Goal: Task Accomplishment & Management: Manage account settings

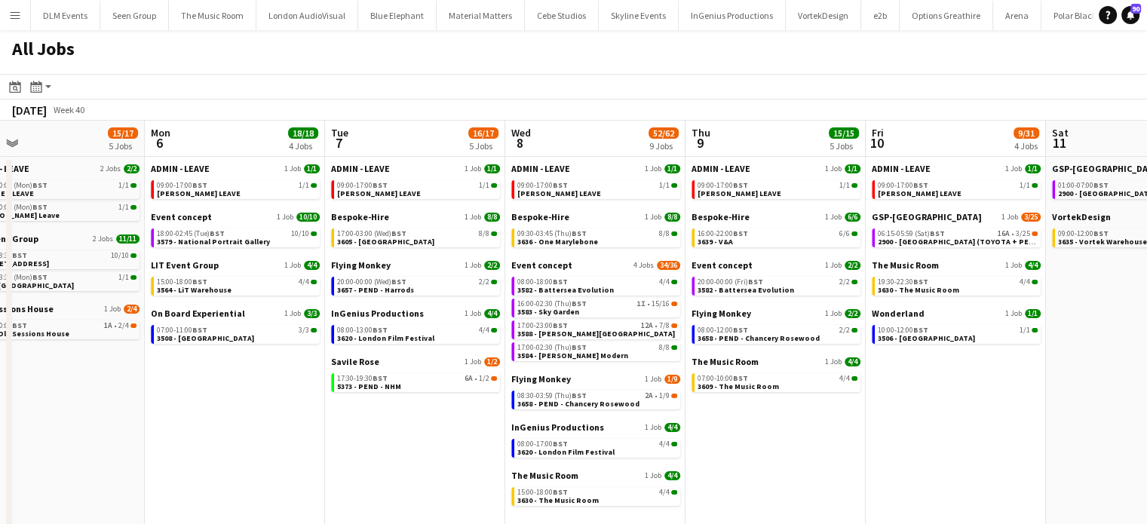
scroll to position [0, 553]
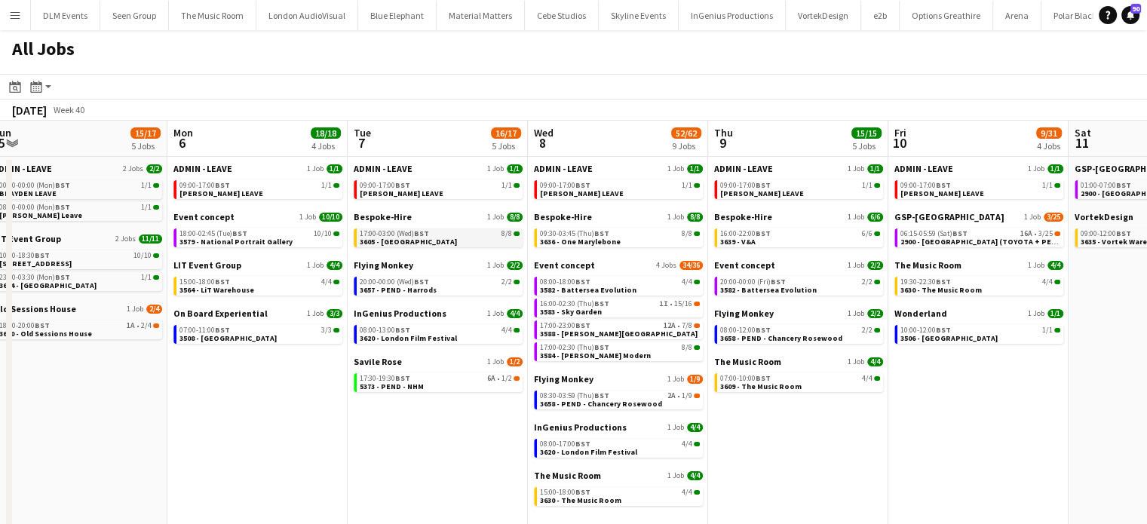
click at [479, 241] on link "17:00-03:00 (Wed) BST 8/8 3605 - Tower of London" at bounding box center [440, 236] width 160 height 17
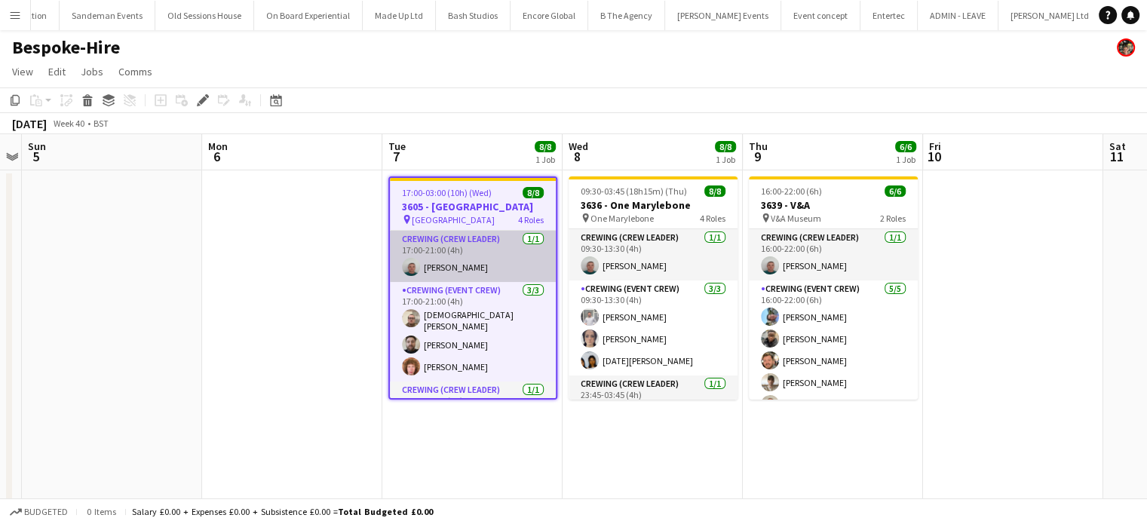
scroll to position [0, 4430]
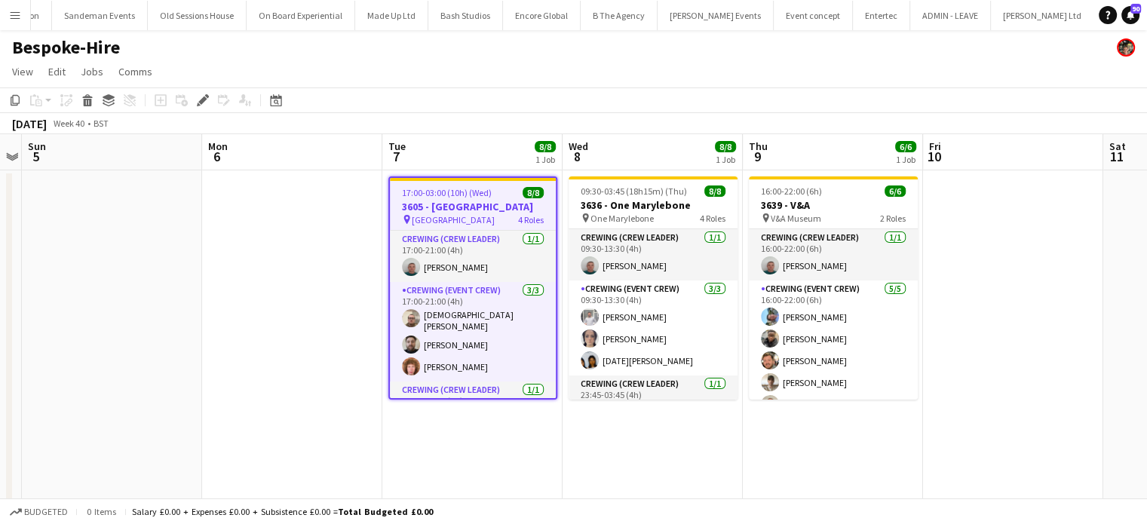
click at [476, 193] on span "17:00-03:00 (10h) (Wed)" at bounding box center [447, 192] width 90 height 11
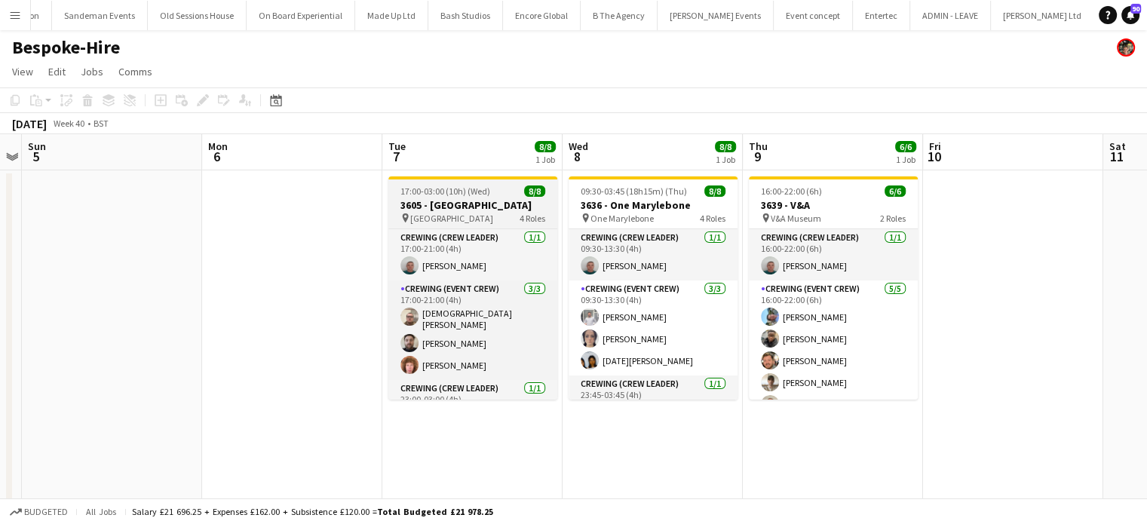
click at [476, 193] on span "17:00-03:00 (10h) (Wed)" at bounding box center [445, 190] width 90 height 11
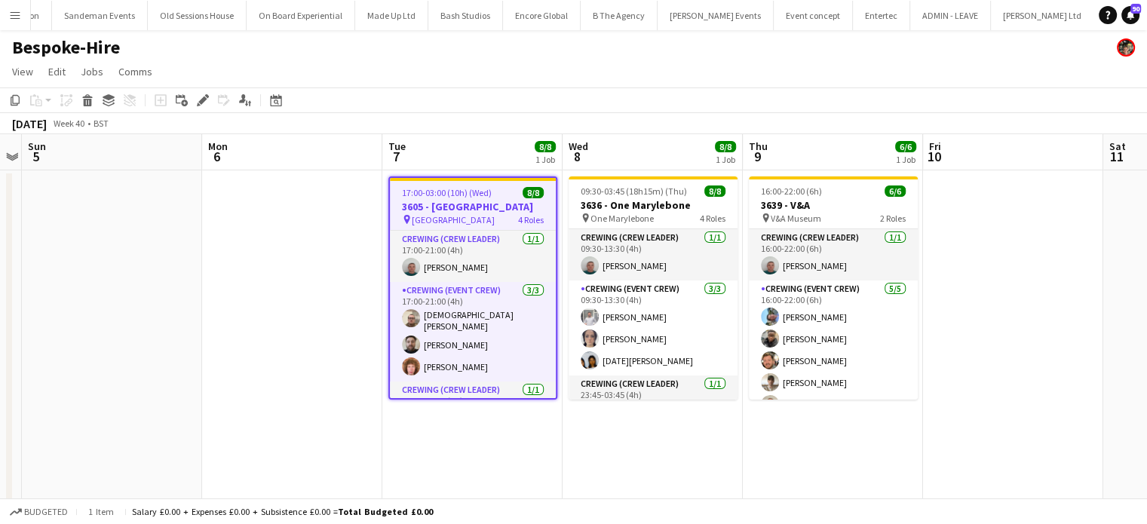
click at [461, 189] on span "17:00-03:00 (10h) (Wed)" at bounding box center [447, 192] width 90 height 11
click at [205, 102] on icon "Edit" at bounding box center [203, 100] width 12 height 12
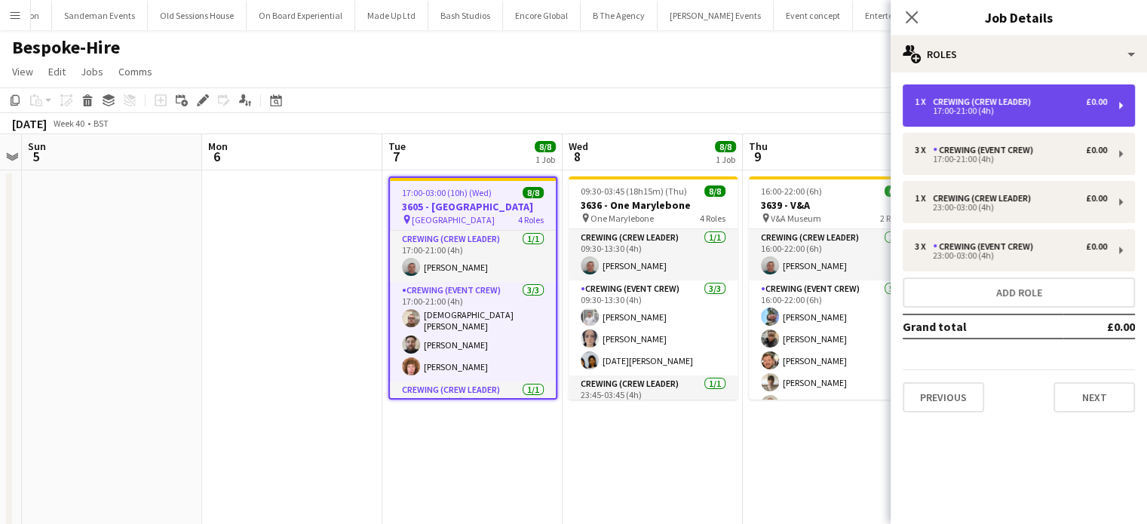
click at [1028, 111] on div "17:00-21:00 (4h)" at bounding box center [1011, 111] width 192 height 8
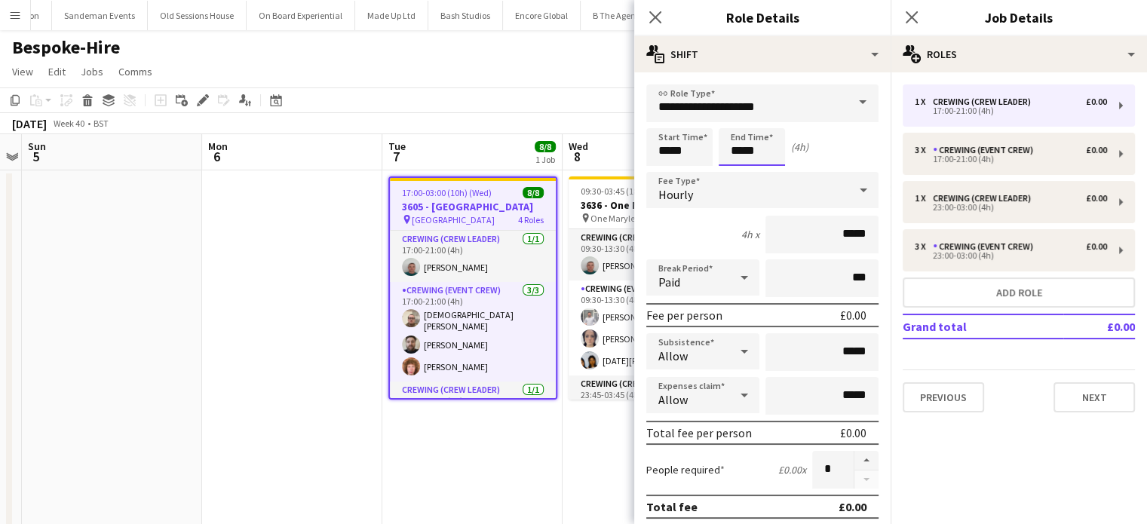
click at [770, 150] on input "*****" at bounding box center [751, 147] width 66 height 38
click at [740, 126] on div at bounding box center [737, 120] width 30 height 15
type input "*****"
click at [740, 126] on div at bounding box center [737, 120] width 30 height 15
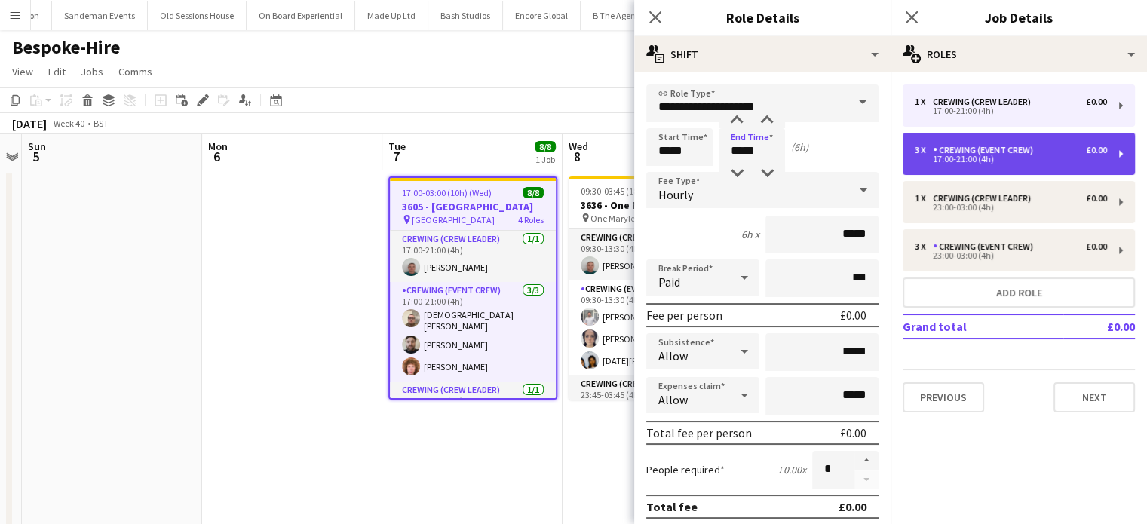
click at [952, 155] on div "17:00-21:00 (4h)" at bounding box center [1011, 159] width 192 height 8
type input "**********"
type input "*****"
type input "*"
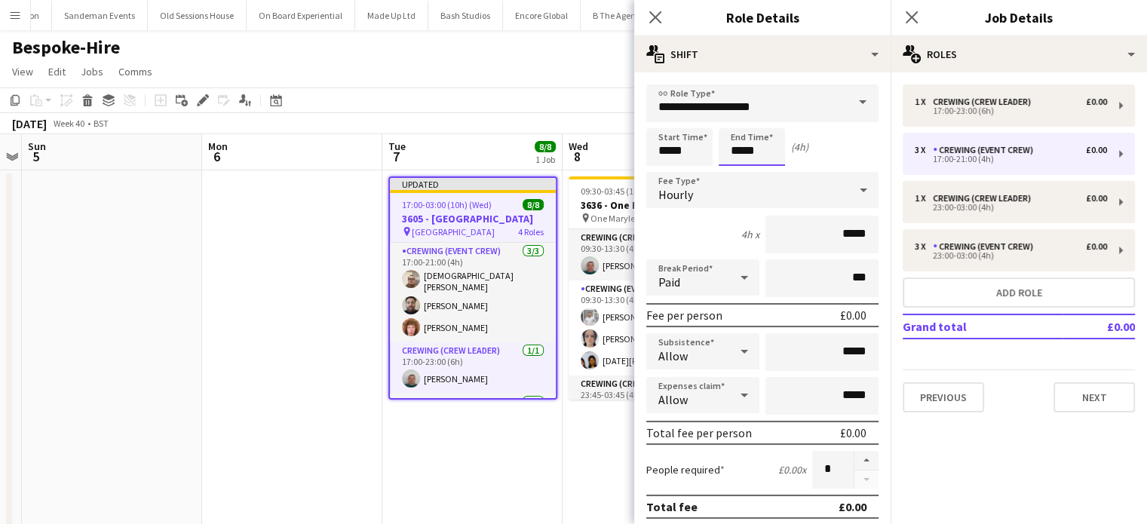
click at [741, 150] on input "*****" at bounding box center [751, 147] width 66 height 38
click at [741, 122] on div at bounding box center [737, 120] width 30 height 15
type input "*****"
click at [741, 122] on div at bounding box center [737, 120] width 30 height 15
click at [862, 461] on button "button" at bounding box center [866, 461] width 24 height 20
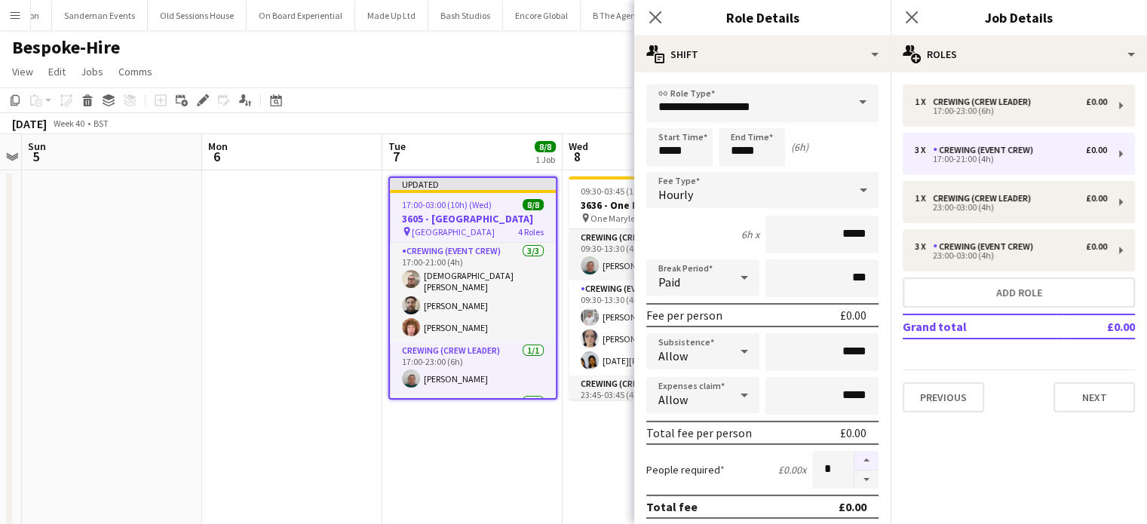
click at [862, 461] on button "button" at bounding box center [866, 461] width 24 height 20
type input "*"
click at [434, 452] on app-date-cell "Updated 17:00-03:00 (10h) (Wed) 8/8 3605 - Tower of London pin Tower of London …" at bounding box center [472, 362] width 180 height 385
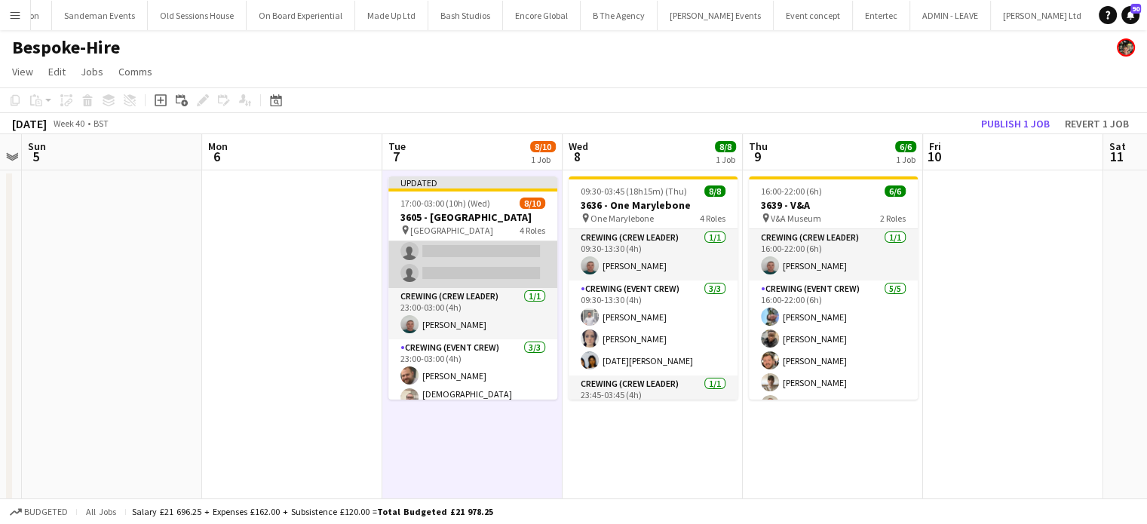
scroll to position [150, 0]
click at [480, 364] on app-card-role "Crewing (Event Crew) 3/3 23:00-03:00 (4h) Ben Turner Christian Skinner Sergey D…" at bounding box center [472, 387] width 169 height 100
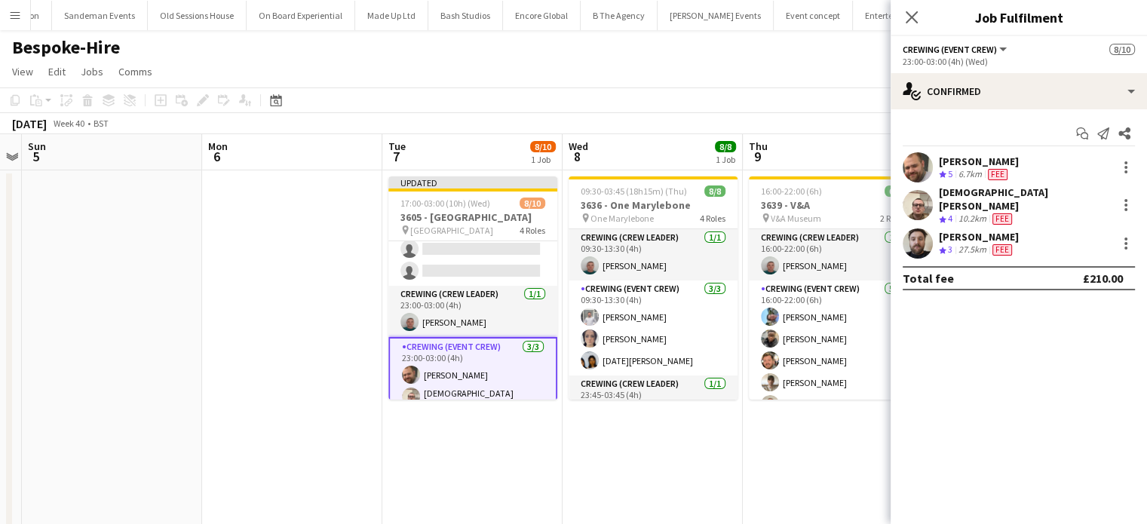
click at [948, 160] on div "Ben Turner" at bounding box center [979, 162] width 80 height 14
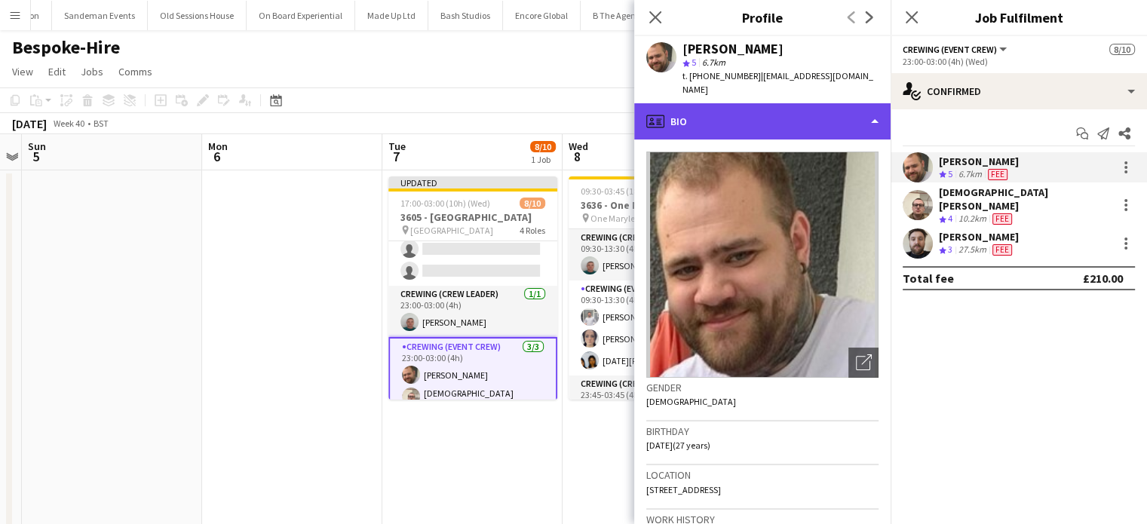
click at [722, 103] on div "profile Bio" at bounding box center [762, 121] width 256 height 36
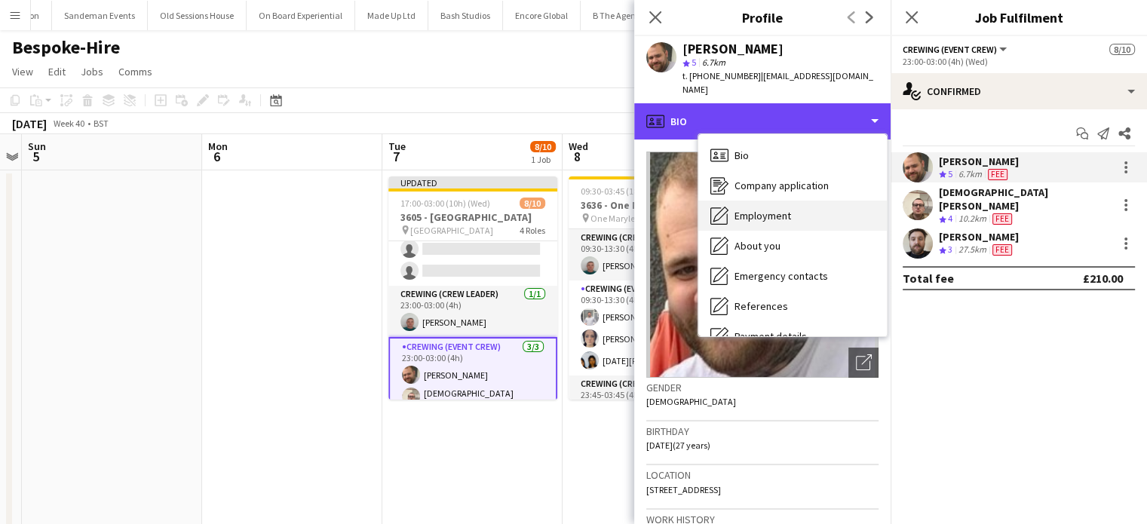
scroll to position [323, 0]
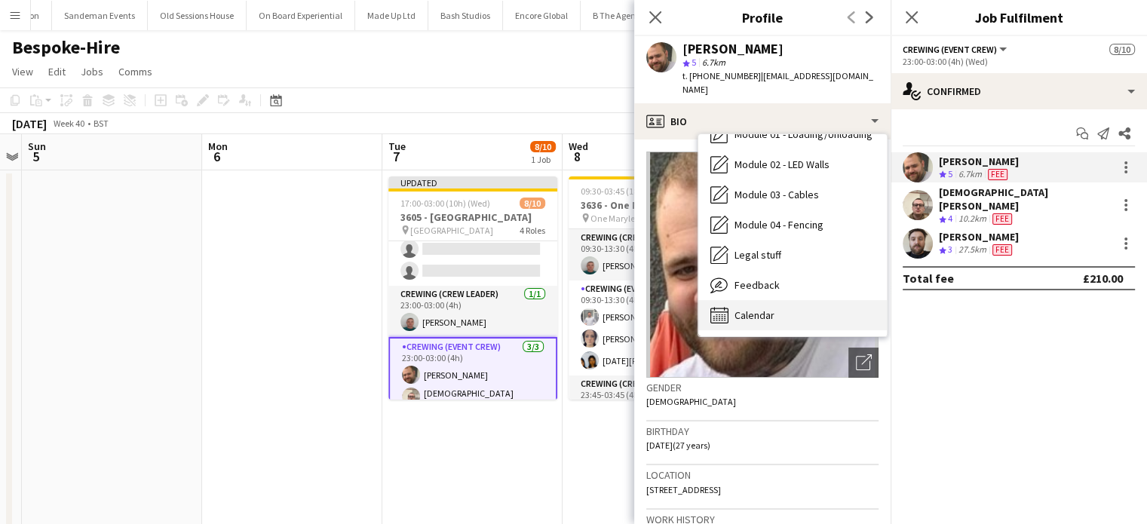
click at [755, 308] on span "Calendar" at bounding box center [754, 315] width 40 height 14
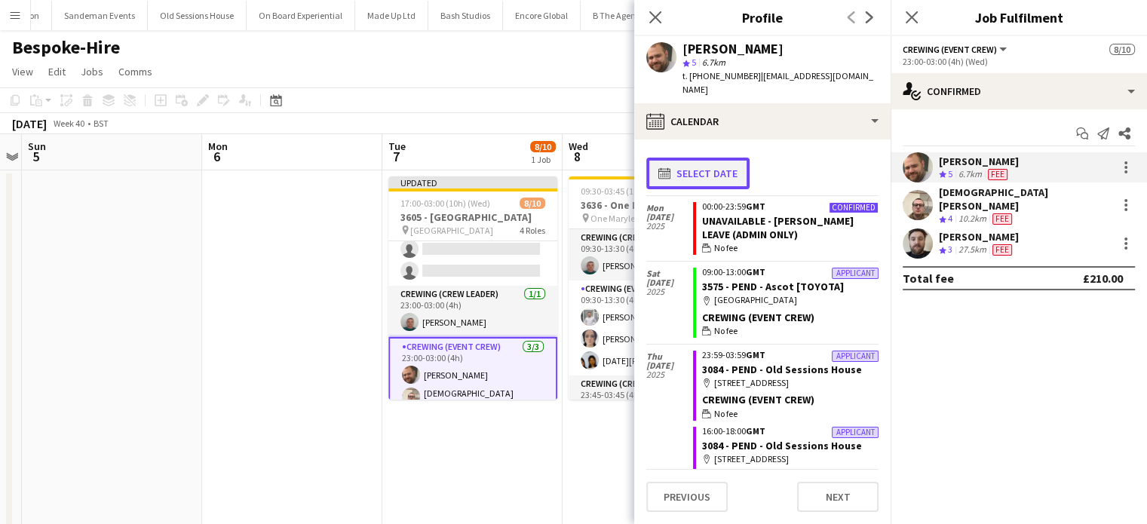
click at [721, 163] on button "calendar-full Select date" at bounding box center [697, 174] width 103 height 32
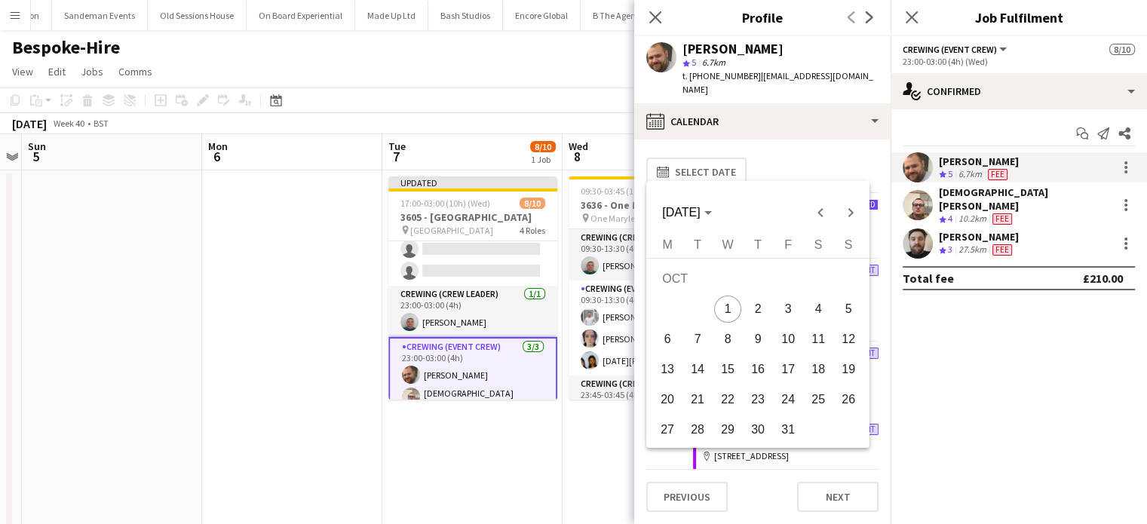
click at [703, 342] on span "7" at bounding box center [697, 339] width 27 height 27
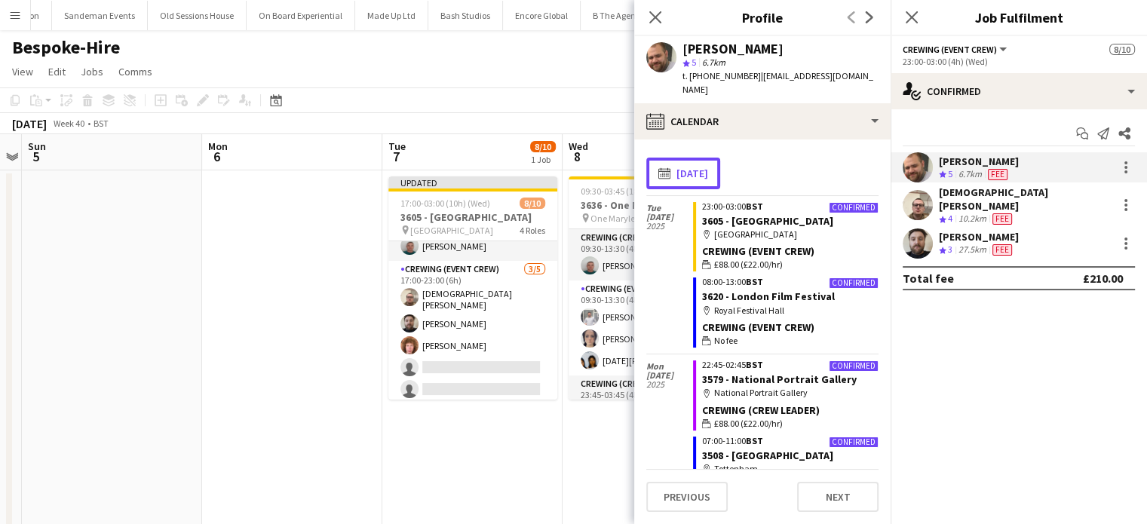
scroll to position [32, 0]
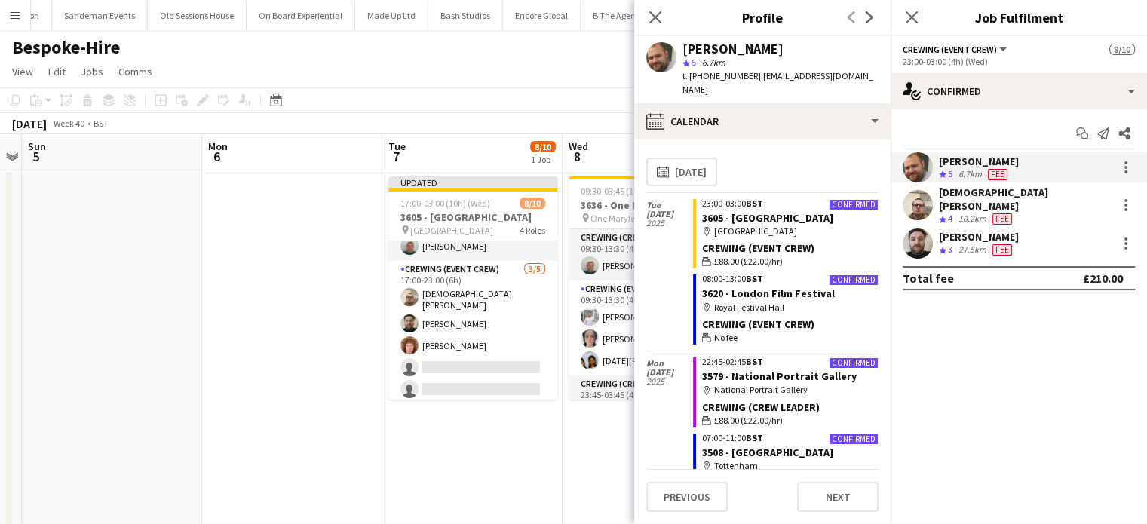
click at [476, 311] on app-card-role "Crewing (Event Crew) 3/5 17:00-23:00 (6h) Christian Skinner Sergey Dominguez Al…" at bounding box center [472, 332] width 169 height 143
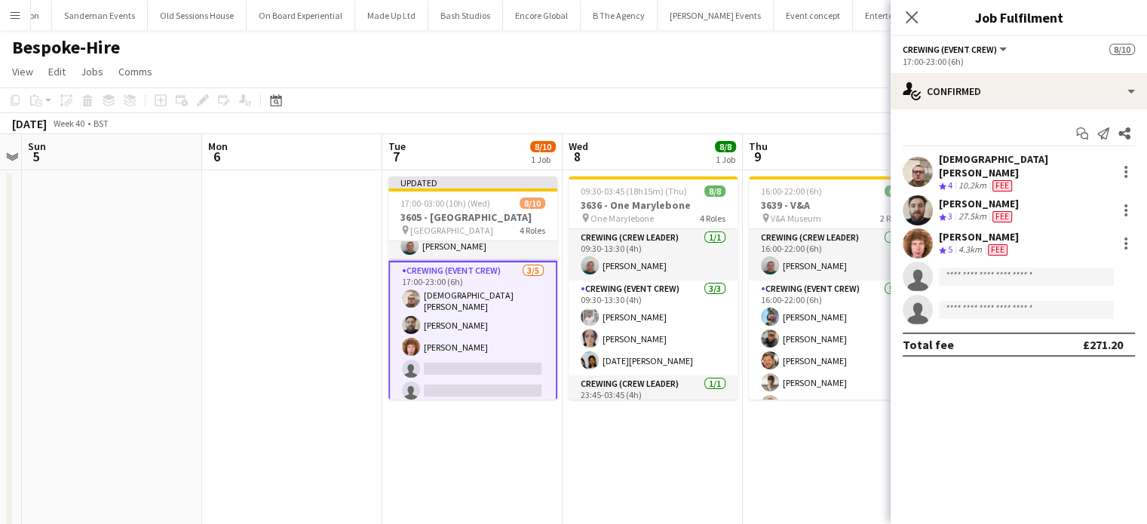
click at [476, 311] on app-card-role "Crewing (Event Crew) 3/5 17:00-23:00 (6h) Christian Skinner Sergey Dominguez Al…" at bounding box center [472, 334] width 169 height 146
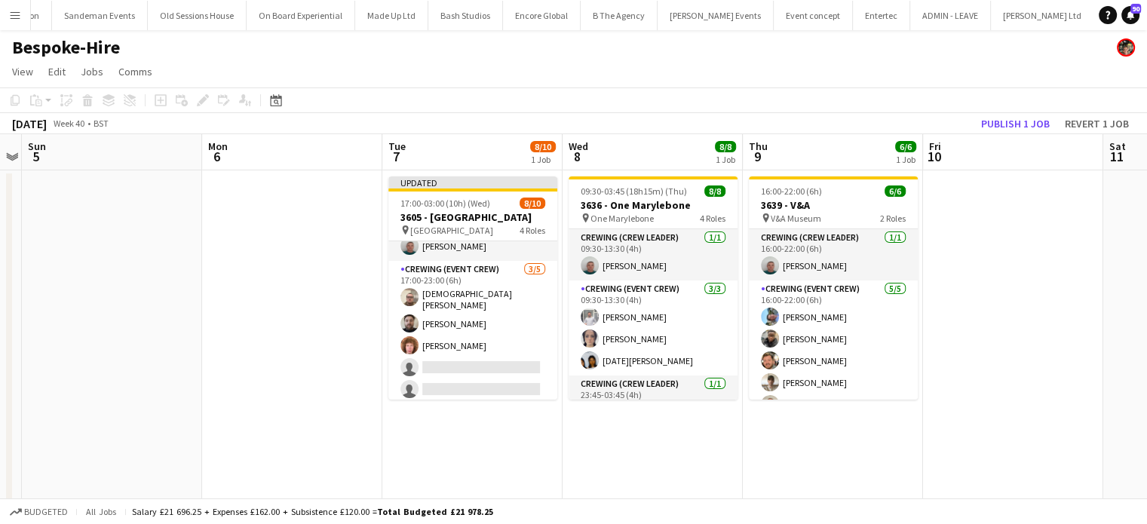
scroll to position [178, 0]
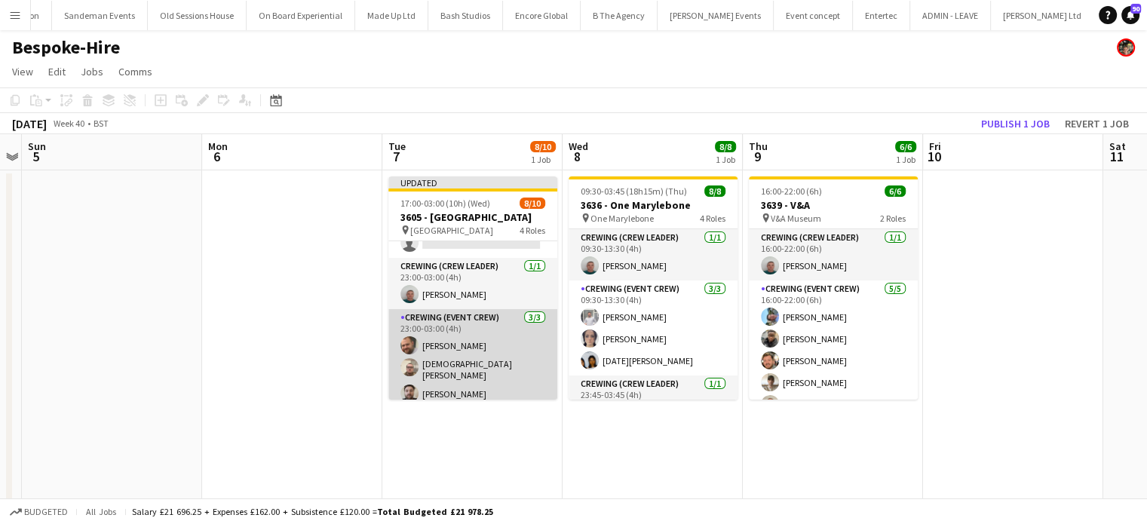
click at [476, 347] on app-card-role "Crewing (Event Crew) 3/3 23:00-03:00 (4h) Ben Turner Christian Skinner Sergey D…" at bounding box center [472, 359] width 169 height 100
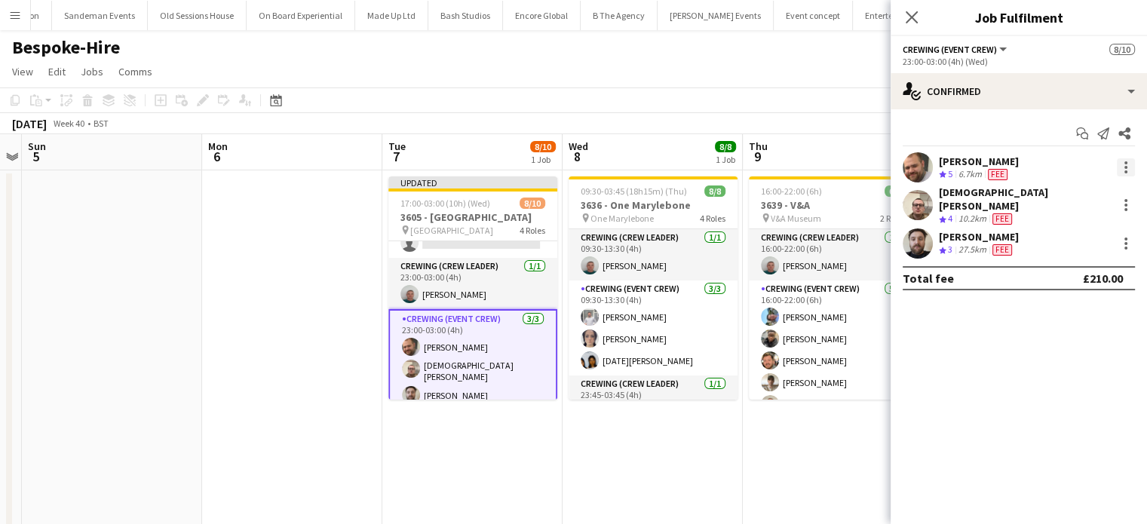
click at [1130, 168] on div at bounding box center [1126, 167] width 18 height 18
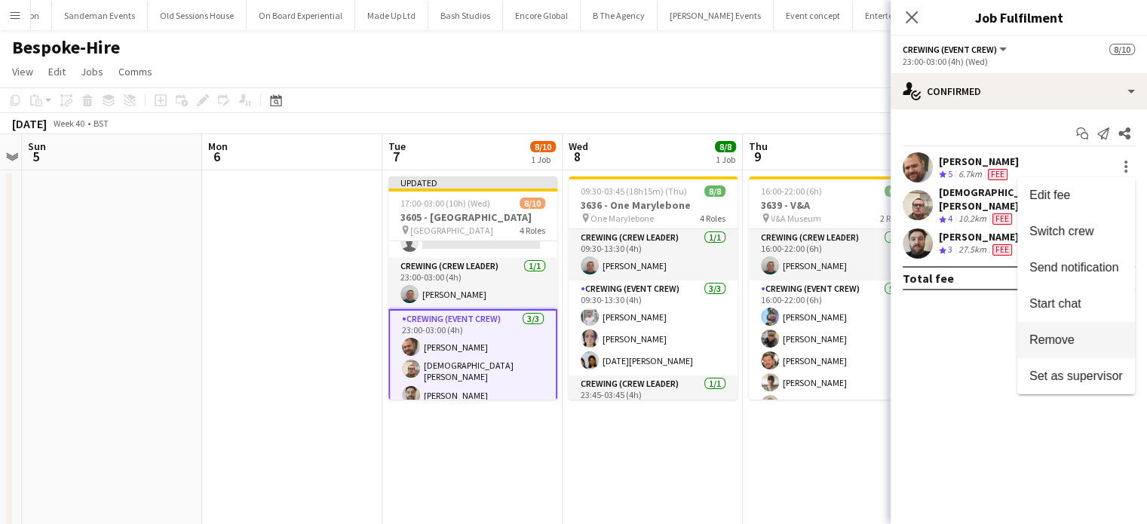
click at [1062, 339] on span "Remove" at bounding box center [1051, 339] width 45 height 13
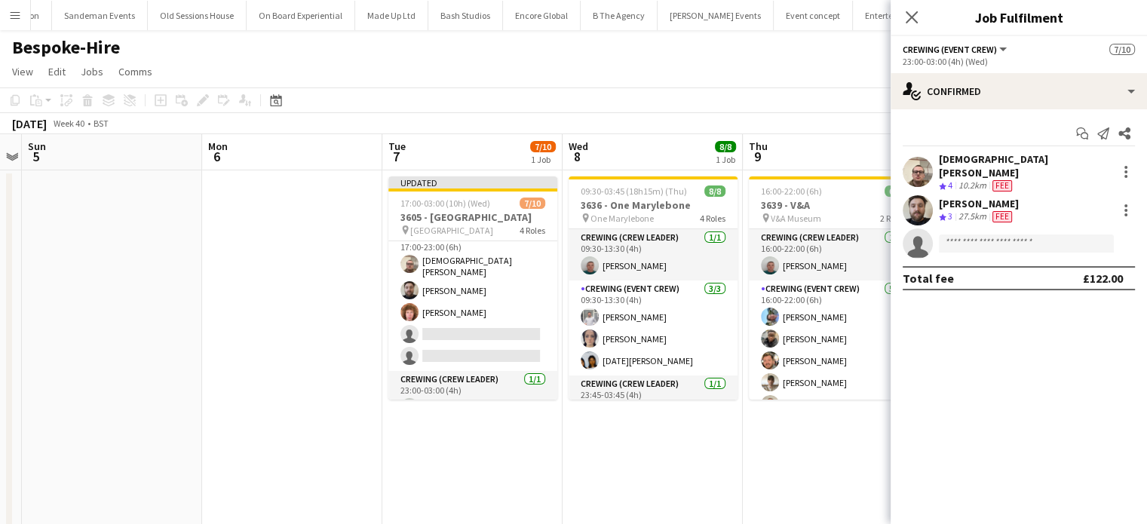
click at [505, 316] on app-card-role "Crewing (Event Crew) 3/5 17:00-23:00 (6h) Christian Skinner Sergey Dominguez Al…" at bounding box center [472, 299] width 169 height 143
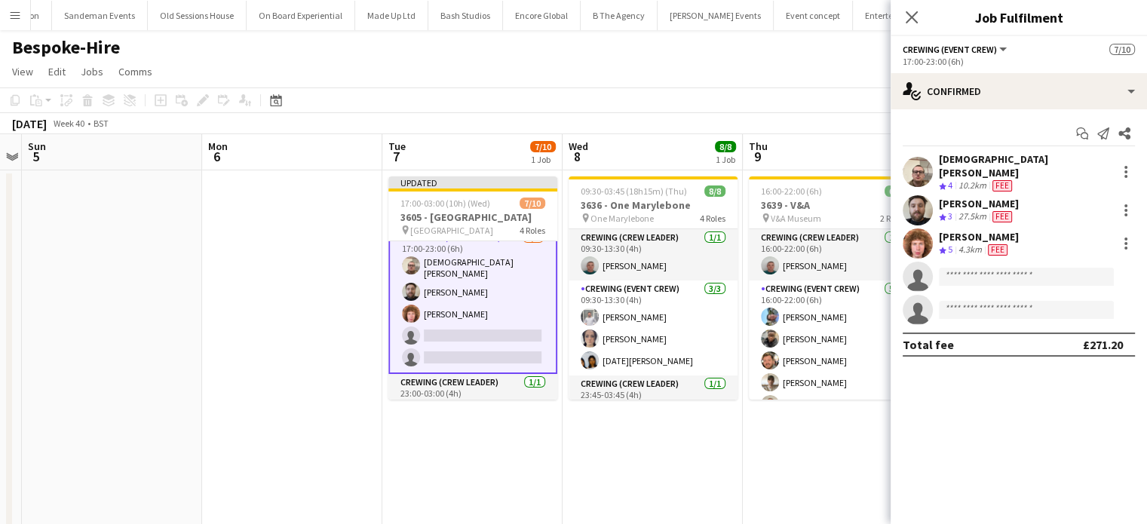
scroll to position [66, 0]
click at [956, 268] on input at bounding box center [1026, 277] width 175 height 18
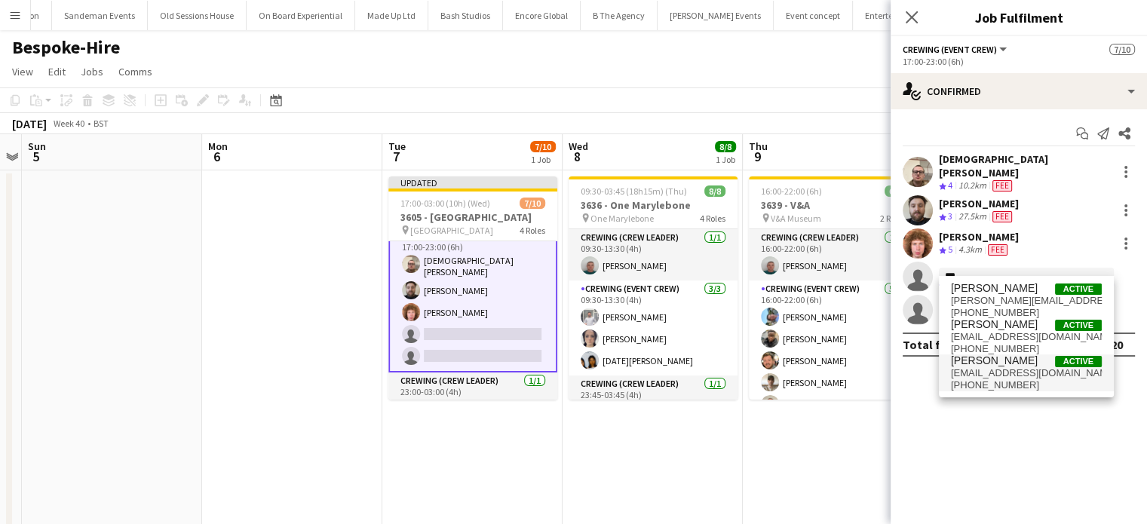
type input "***"
click at [992, 368] on span "benpaulturner0@gmail.com" at bounding box center [1026, 373] width 151 height 12
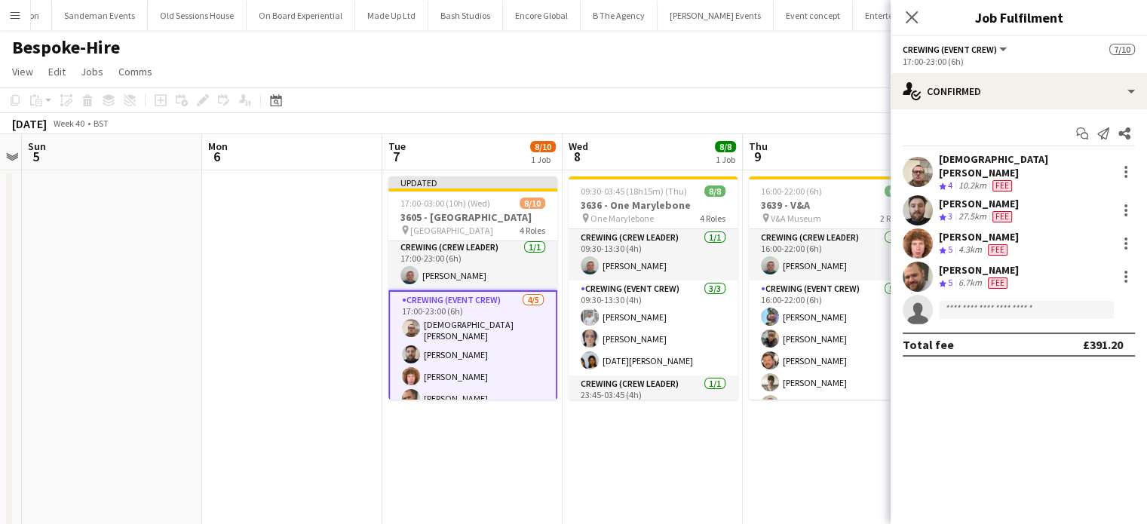
scroll to position [0, 0]
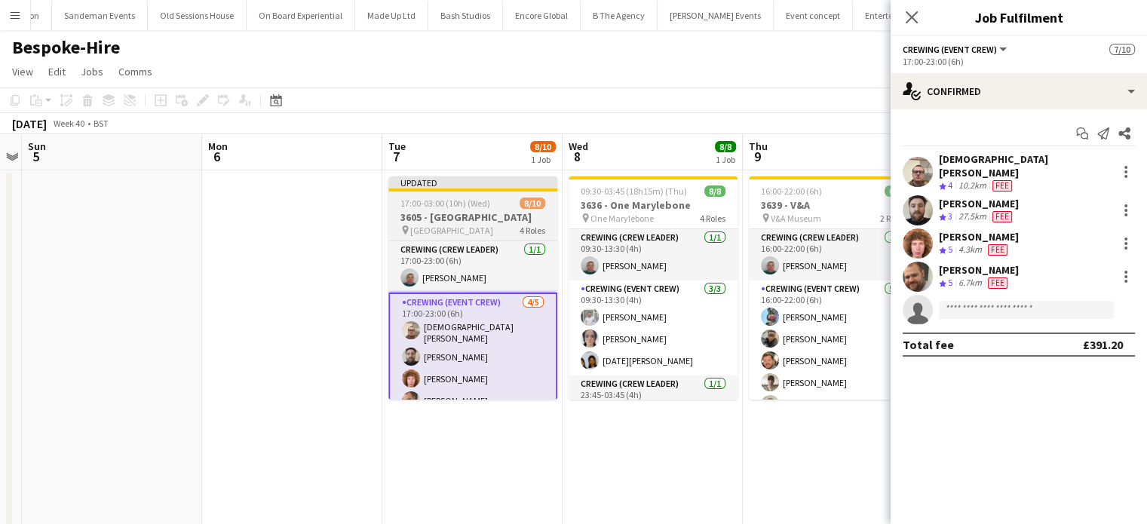
click at [493, 202] on div "17:00-03:00 (10h) (Wed) 8/10" at bounding box center [472, 203] width 169 height 11
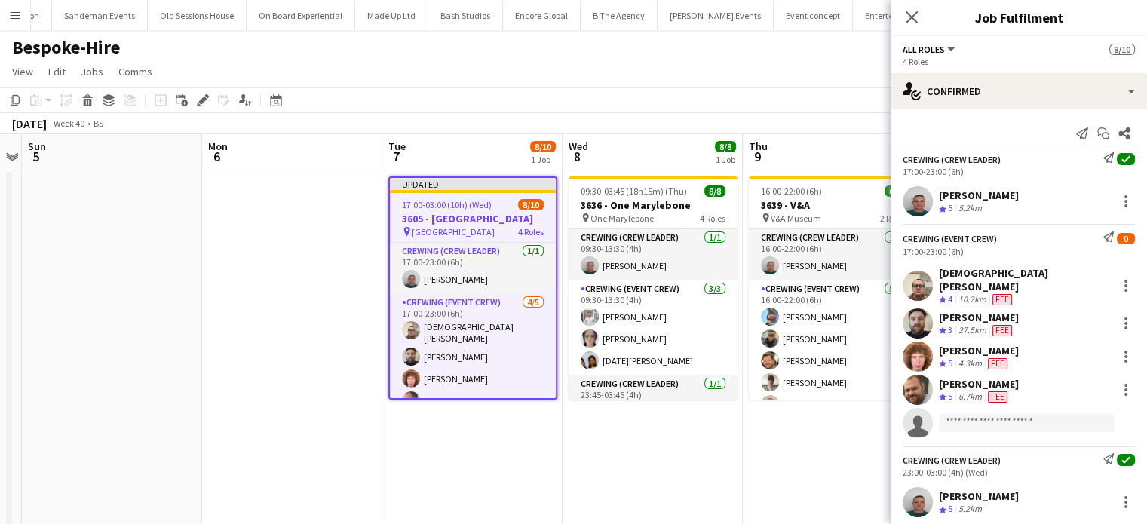
click at [467, 210] on span "17:00-03:00 (10h) (Wed)" at bounding box center [447, 204] width 90 height 11
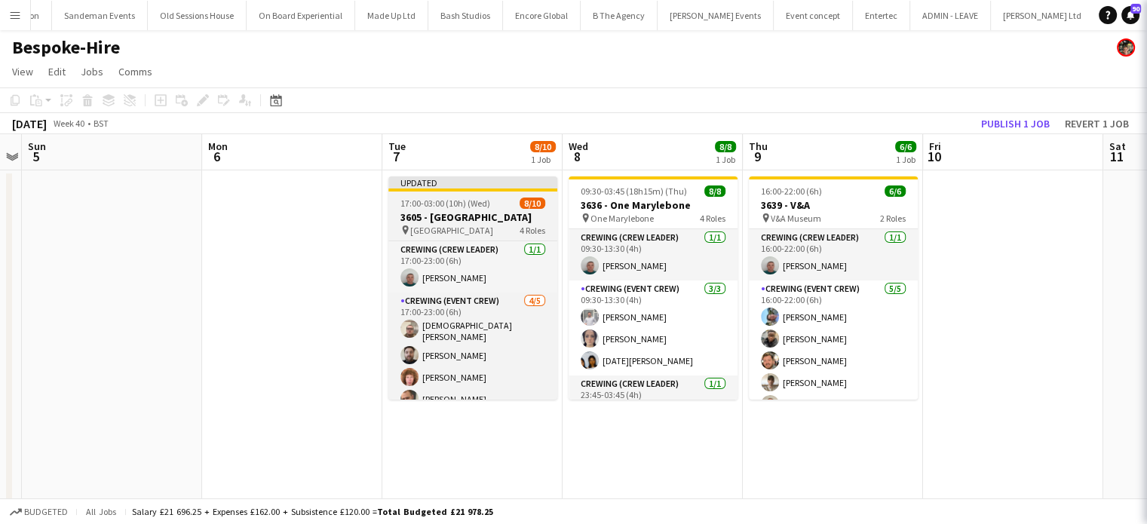
click at [467, 210] on app-job-card "Updated 17:00-03:00 (10h) (Wed) 8/10 3605 - Tower of London pin Tower of London…" at bounding box center [472, 287] width 169 height 223
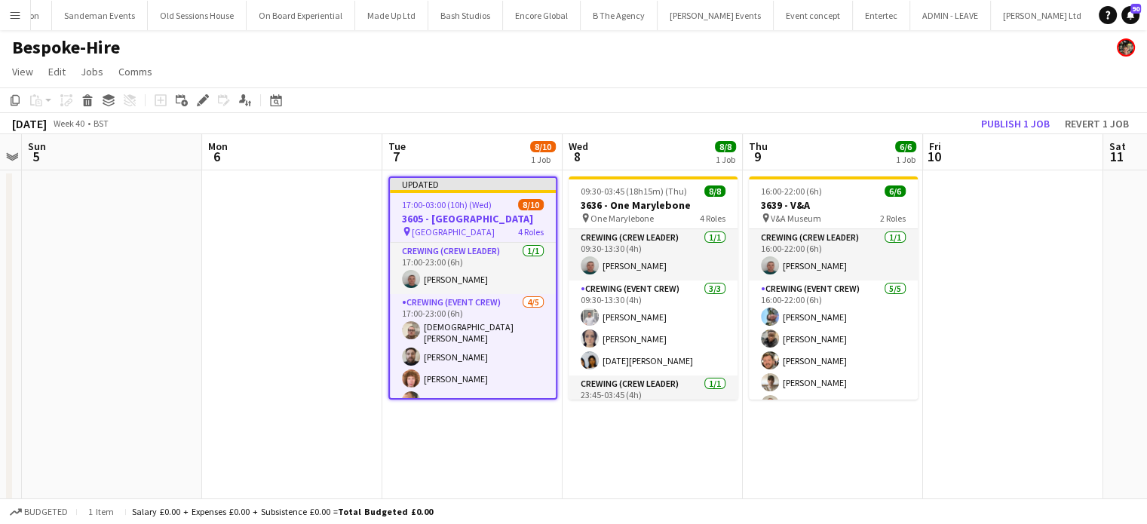
click at [512, 198] on app-job-card "Updated 17:00-03:00 (10h) (Wed) 8/10 3605 - Tower of London pin Tower of London…" at bounding box center [472, 287] width 169 height 223
click at [512, 199] on div "17:00-03:00 (10h) (Wed) 8/10" at bounding box center [473, 204] width 166 height 11
click at [205, 95] on icon at bounding box center [207, 96] width 4 height 4
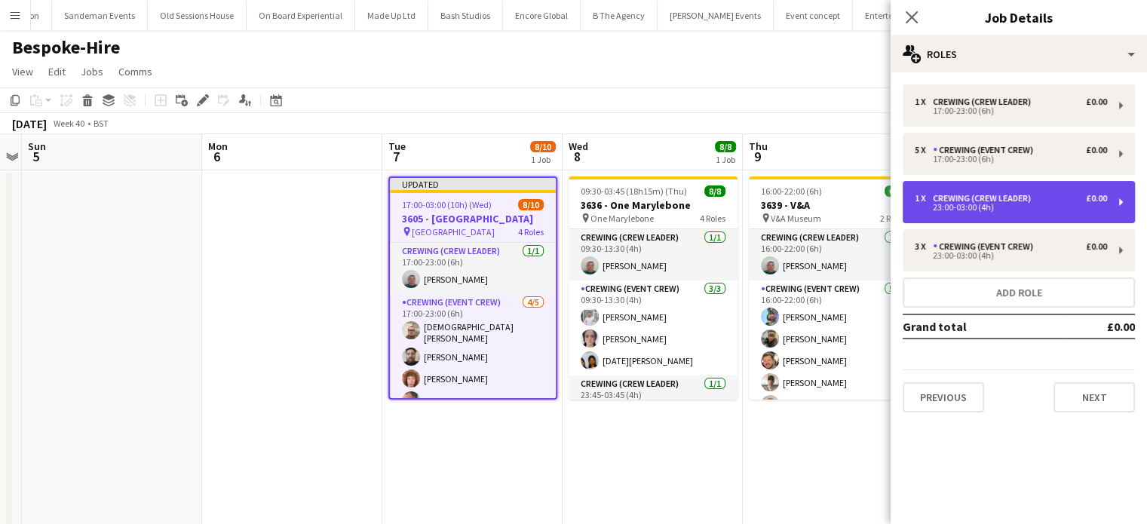
click at [999, 213] on div "1 x Crewing (Crew Leader) £0.00 23:00-03:00 (4h)" at bounding box center [1018, 202] width 232 height 42
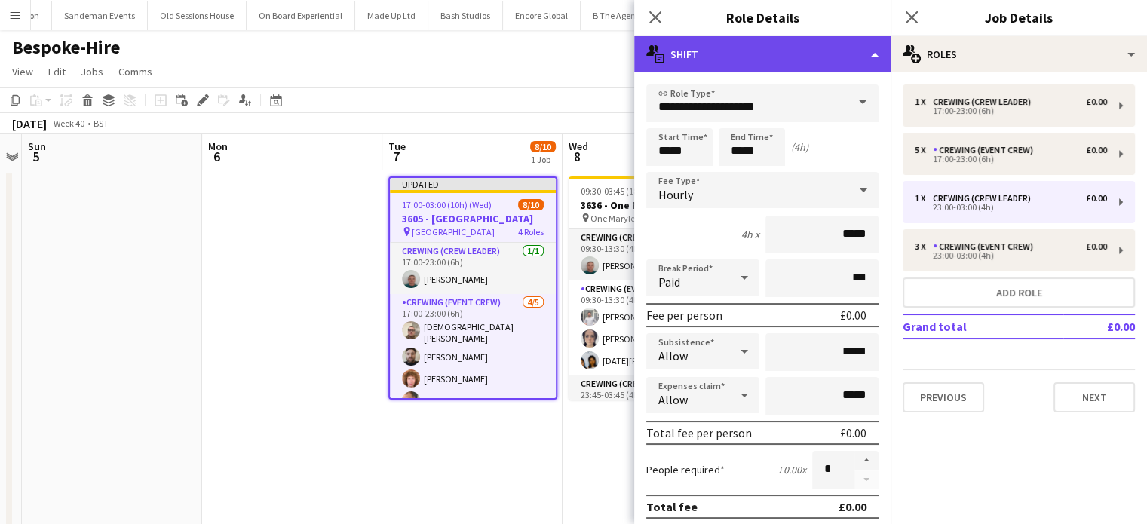
click at [683, 67] on div "multiple-actions-text Shift" at bounding box center [762, 54] width 256 height 36
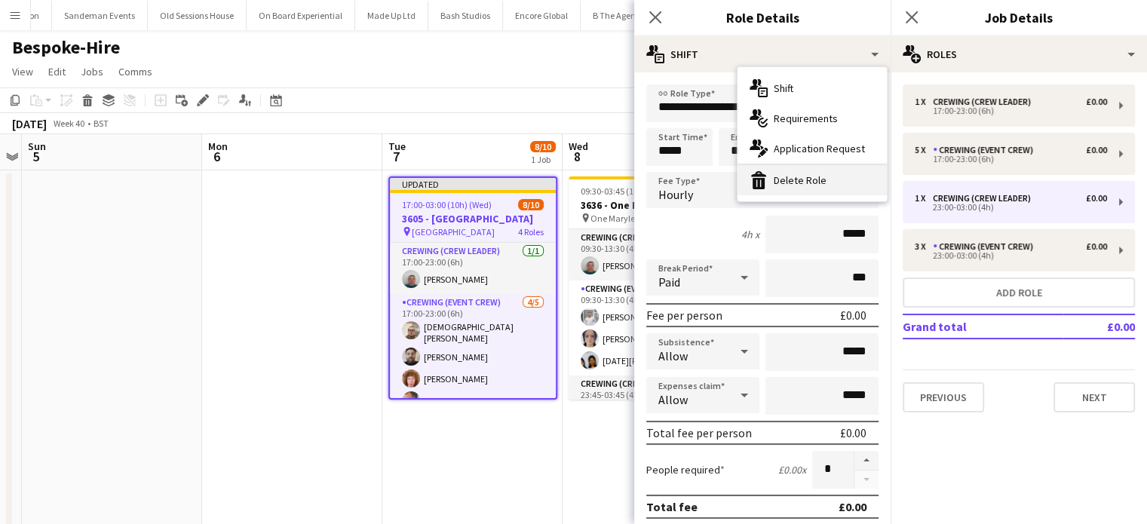
click at [791, 180] on div "bin-2 Delete Role" at bounding box center [811, 180] width 149 height 30
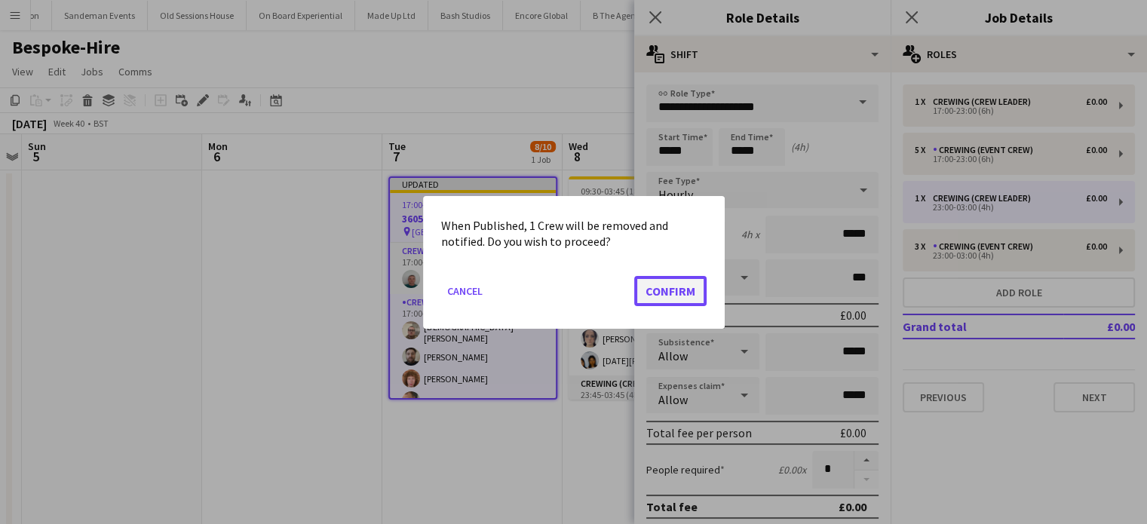
click at [686, 286] on button "Confirm" at bounding box center [670, 290] width 72 height 30
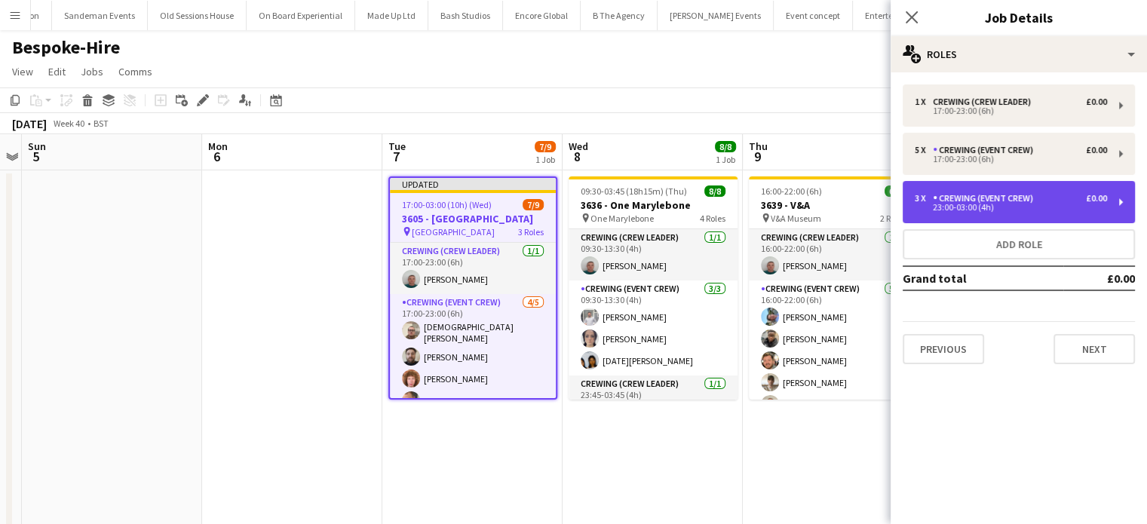
click at [989, 216] on div "3 x Crewing (Event Crew) £0.00 23:00-03:00 (4h)" at bounding box center [1018, 202] width 232 height 42
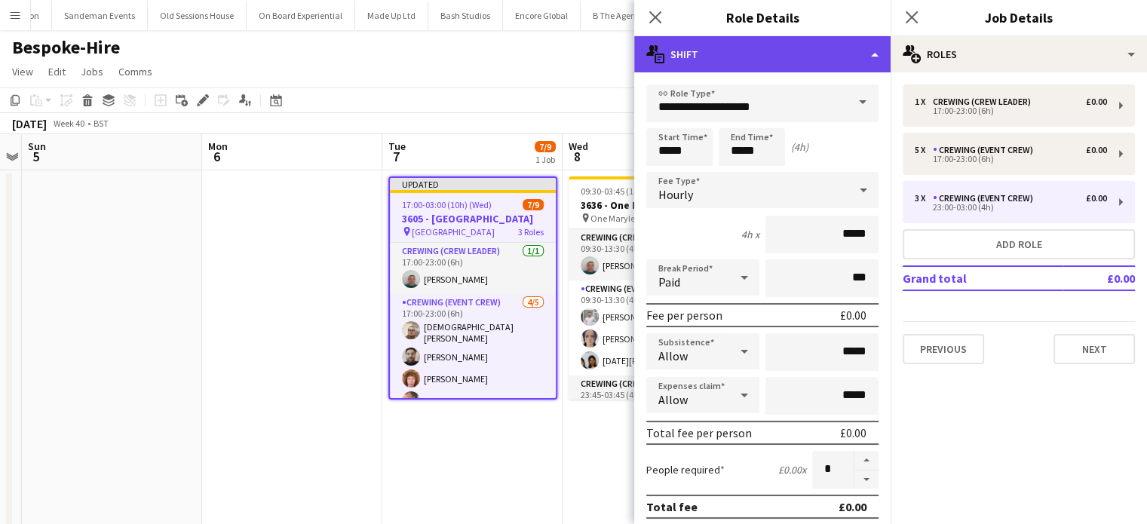
click at [760, 66] on div "multiple-actions-text Shift" at bounding box center [762, 54] width 256 height 36
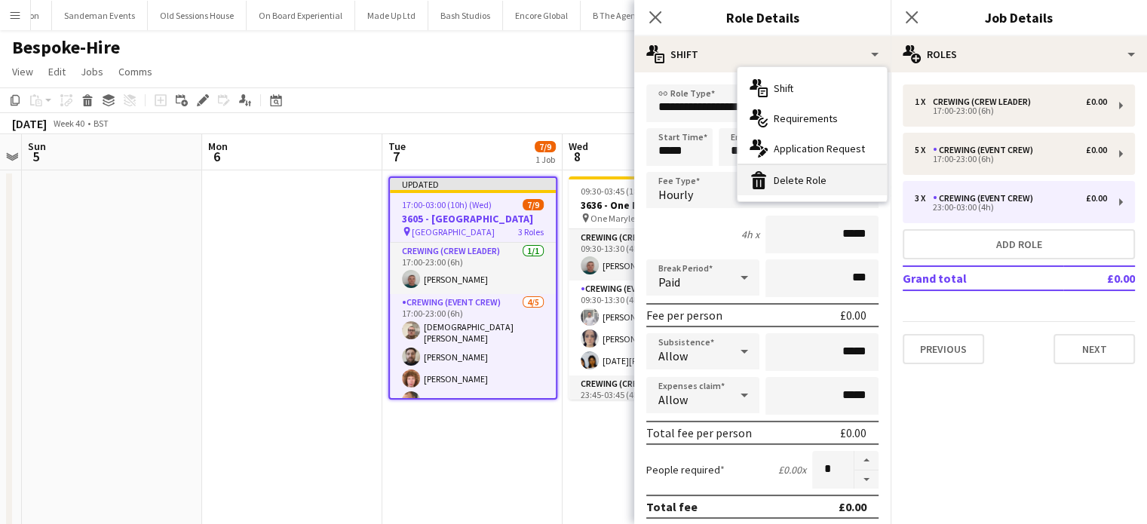
click at [784, 177] on div "bin-2 Delete Role" at bounding box center [811, 180] width 149 height 30
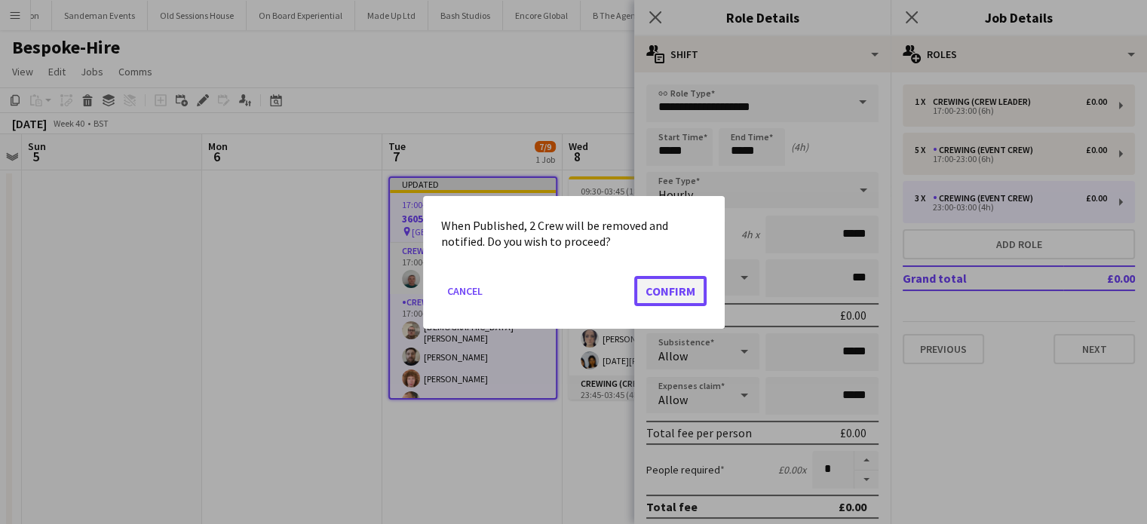
click at [673, 292] on button "Confirm" at bounding box center [670, 290] width 72 height 30
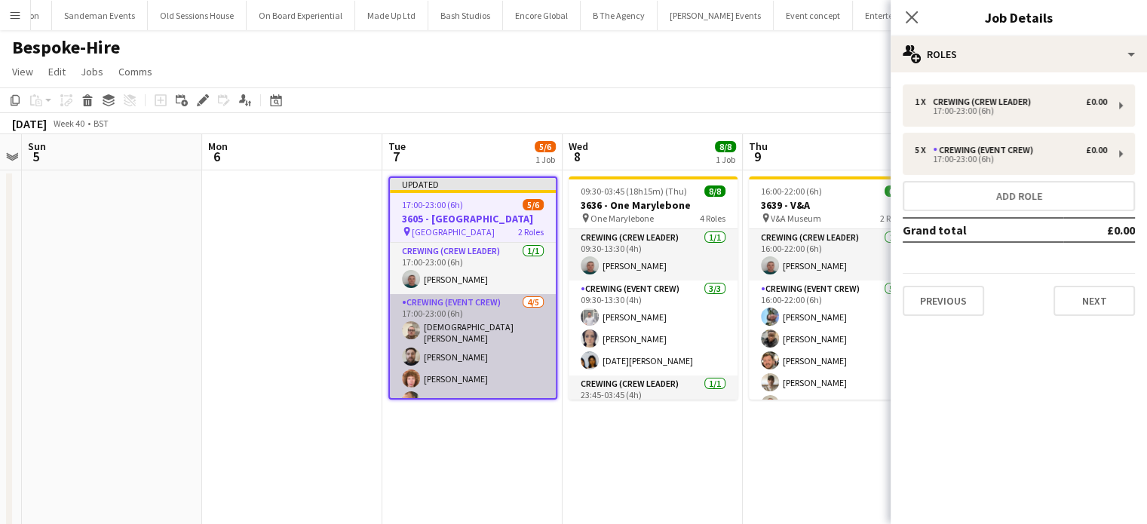
click at [507, 337] on app-card-role "Crewing (Event Crew) 4/5 17:00-23:00 (6h) Christian Skinner Sergey Dominguez Al…" at bounding box center [473, 365] width 166 height 143
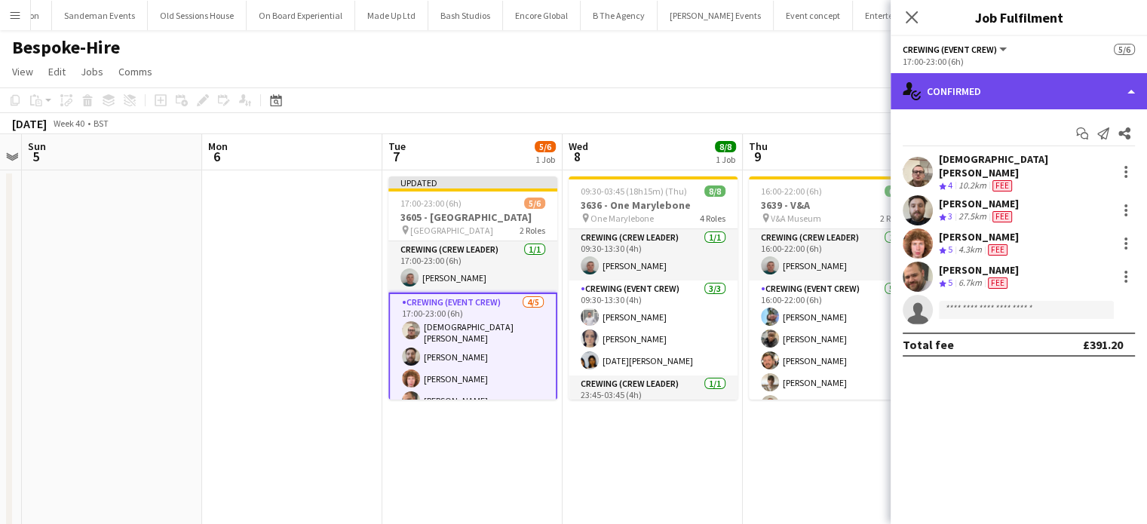
click at [1024, 101] on div "single-neutral-actions-check-2 Confirmed" at bounding box center [1018, 91] width 256 height 36
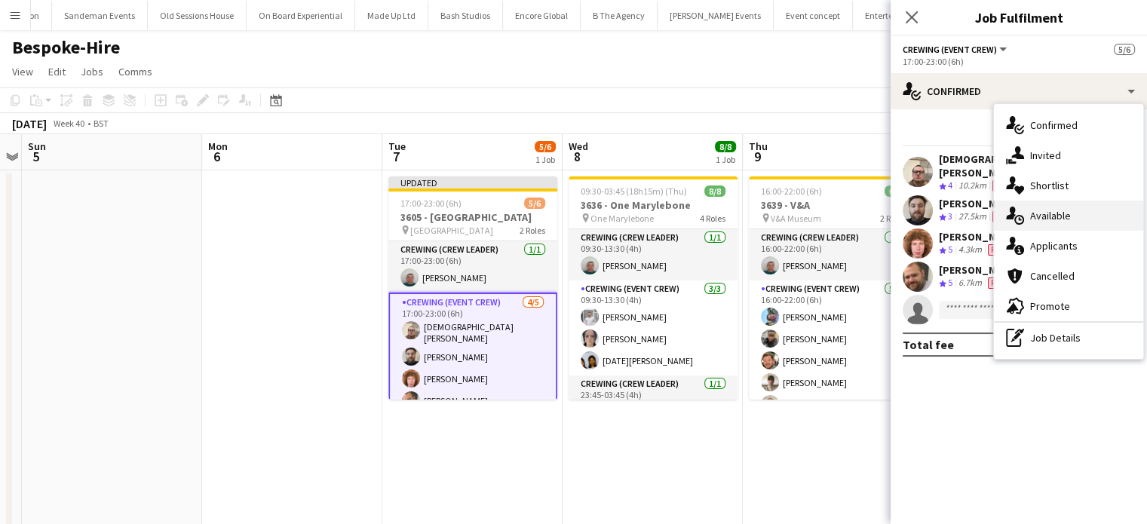
click at [1055, 202] on div "single-neutral-actions-upload Available" at bounding box center [1068, 216] width 149 height 30
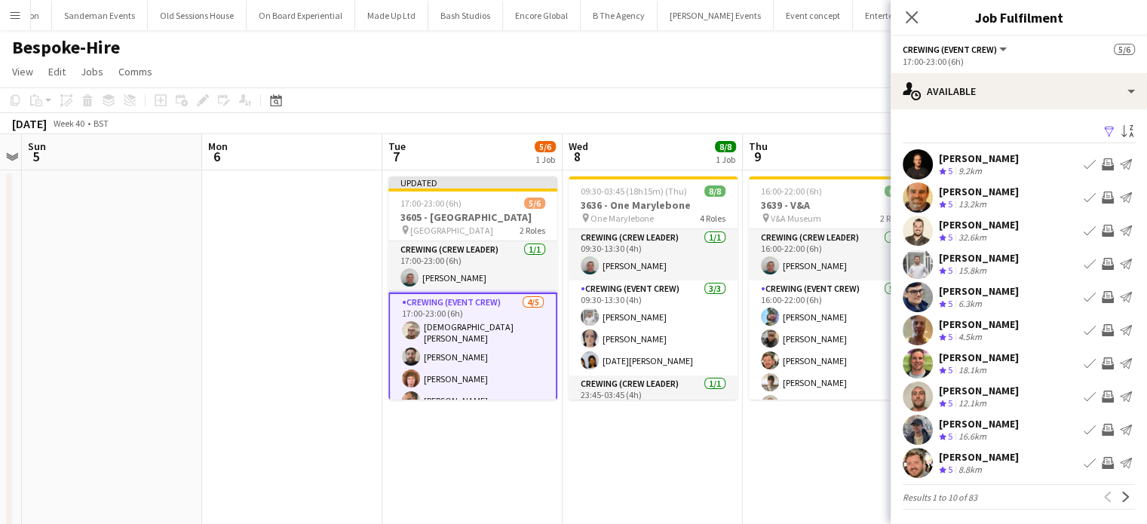
click at [1101, 231] on app-icon "Invite crew" at bounding box center [1107, 231] width 12 height 12
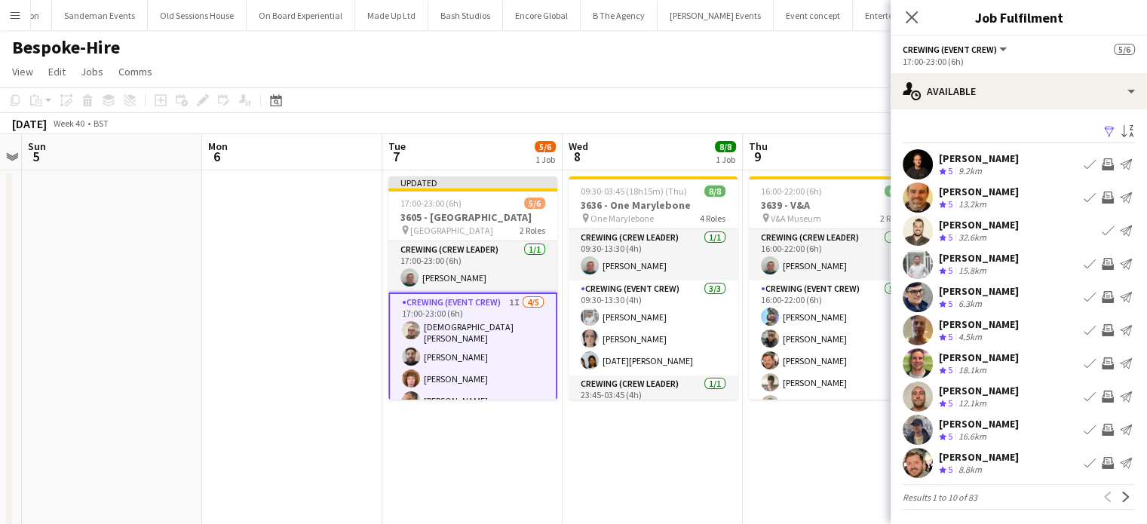
click at [1101, 266] on app-icon "Invite crew" at bounding box center [1107, 264] width 12 height 12
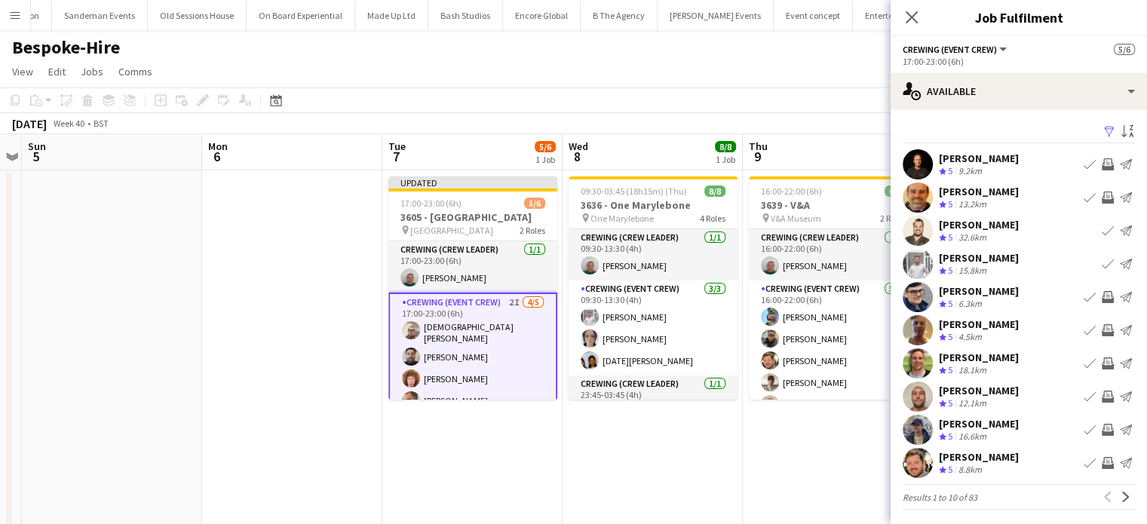
click at [1101, 326] on app-icon "Invite crew" at bounding box center [1107, 330] width 12 height 12
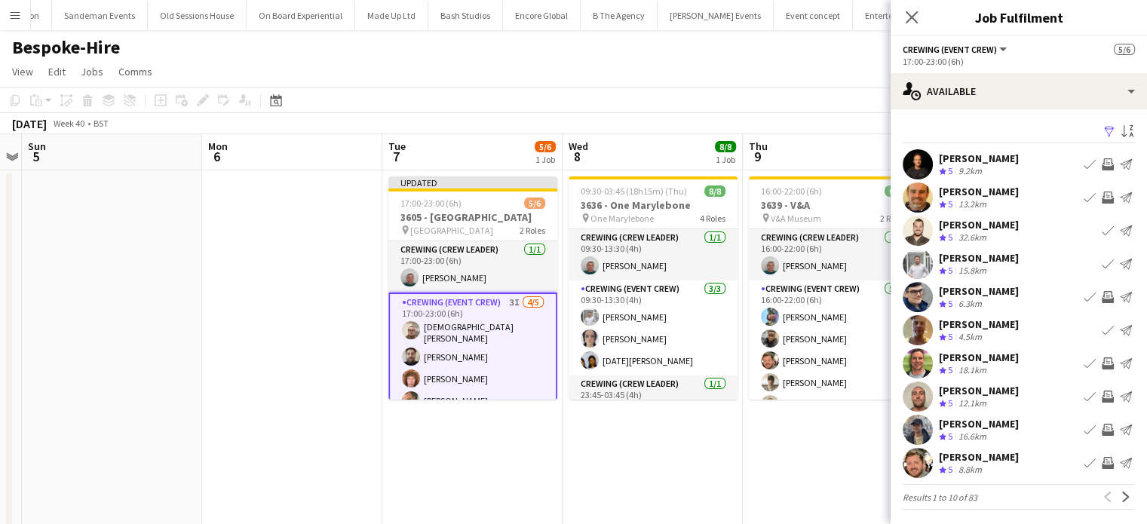
click at [1101, 361] on app-icon "Invite crew" at bounding box center [1107, 363] width 12 height 12
click at [1101, 394] on app-icon "Invite crew" at bounding box center [1107, 397] width 12 height 12
click at [1101, 429] on app-icon "Invite crew" at bounding box center [1107, 430] width 12 height 12
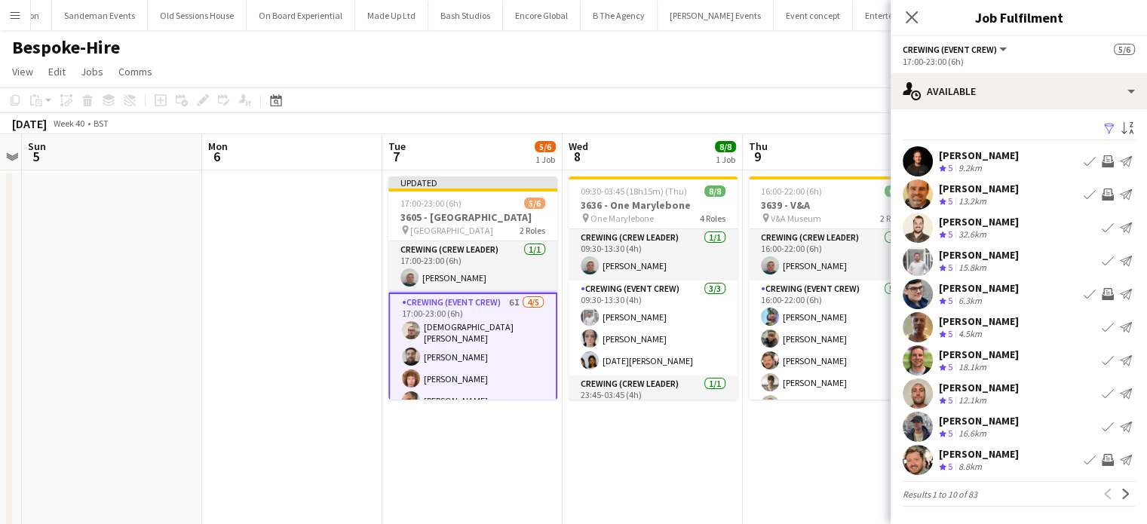
click at [1101, 460] on app-icon "Invite crew" at bounding box center [1107, 460] width 12 height 12
click at [1120, 491] on app-icon "Next" at bounding box center [1125, 494] width 11 height 11
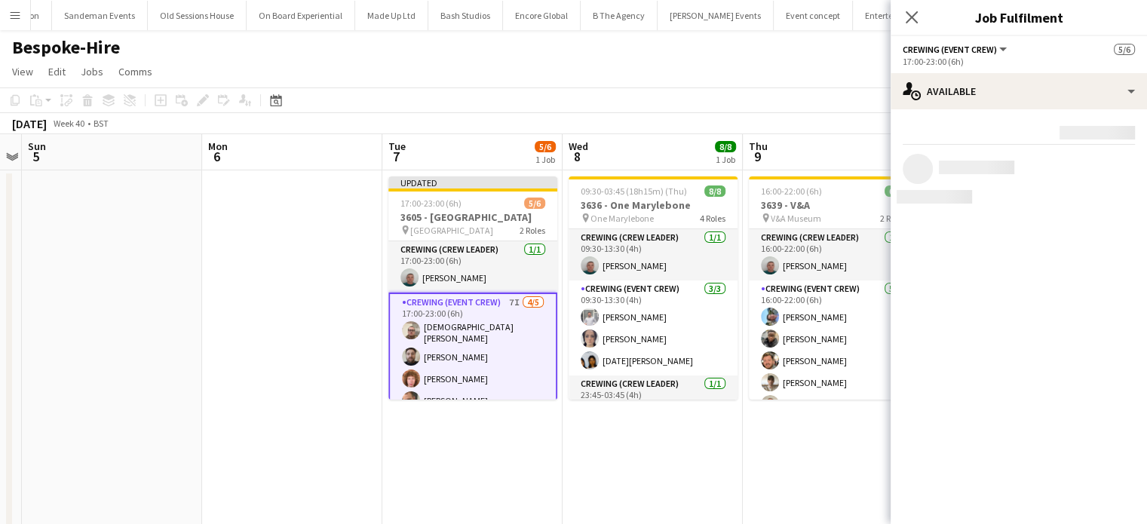
scroll to position [0, 0]
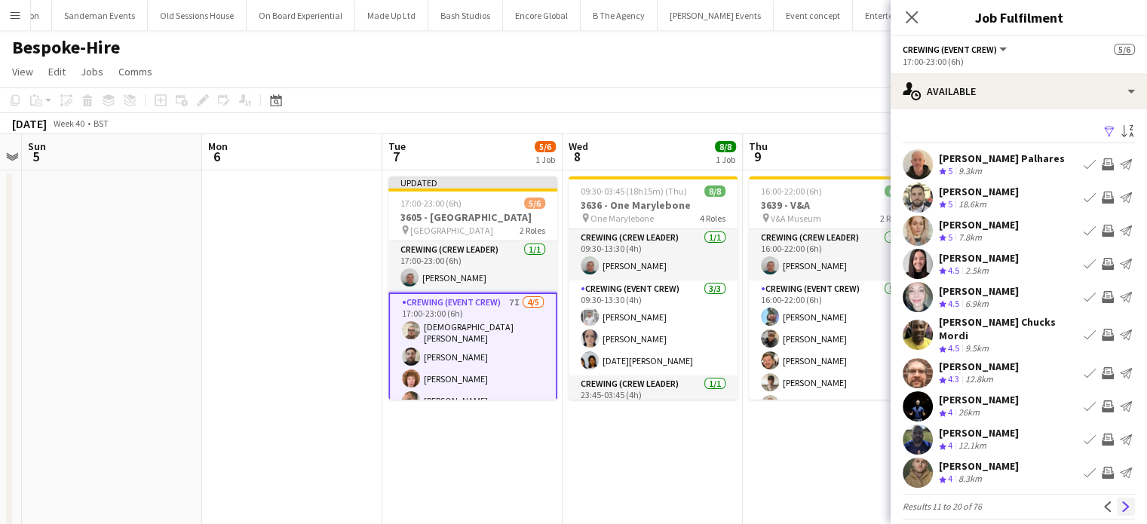
click at [1120, 501] on app-icon "Next" at bounding box center [1125, 506] width 11 height 11
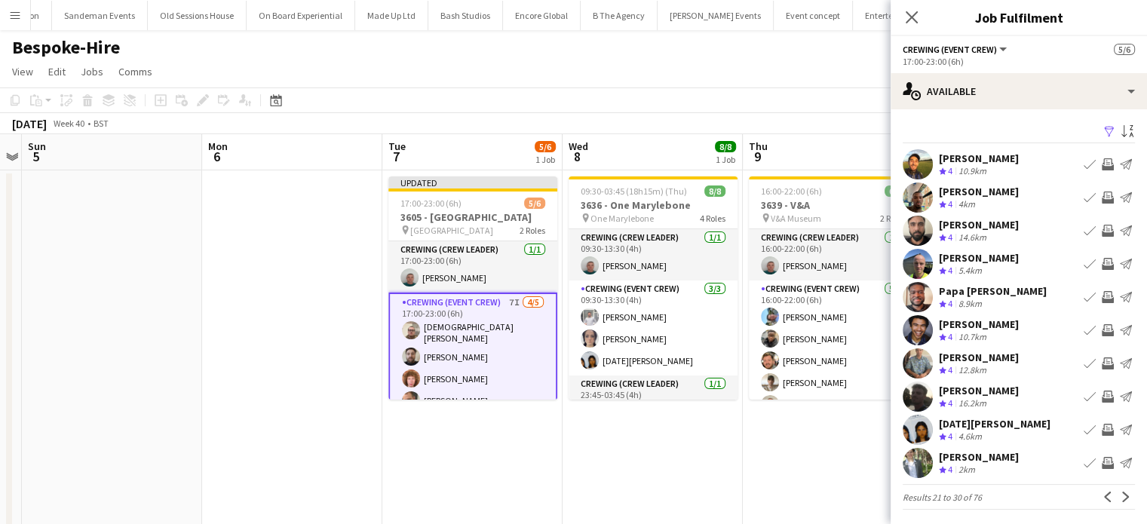
click at [1101, 464] on app-icon "Invite crew" at bounding box center [1107, 463] width 12 height 12
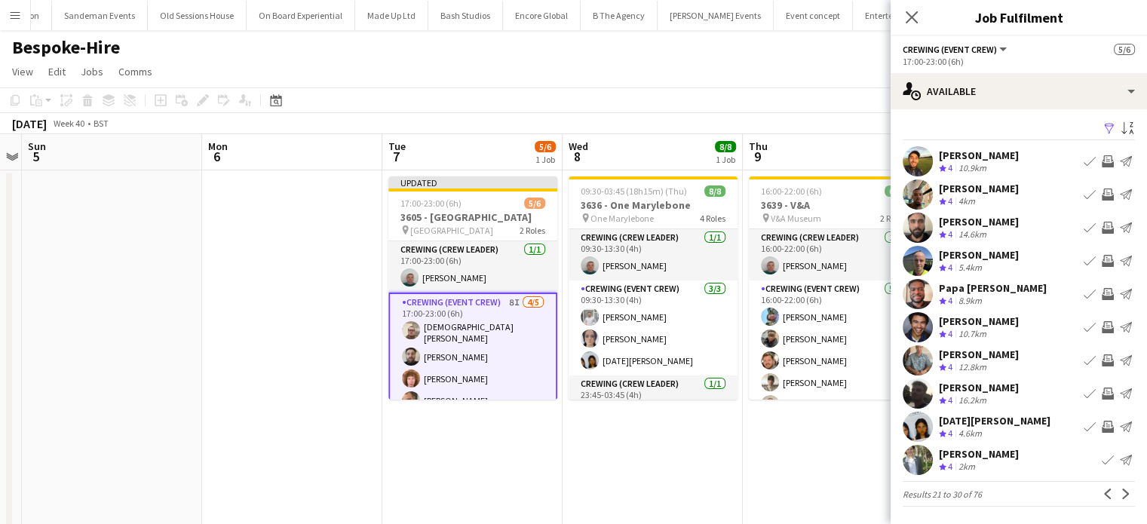
click at [1101, 396] on app-icon "Invite crew" at bounding box center [1107, 394] width 12 height 12
click at [1101, 290] on app-icon "Invite crew" at bounding box center [1107, 294] width 12 height 12
click at [1120, 495] on app-icon "Next" at bounding box center [1125, 494] width 11 height 11
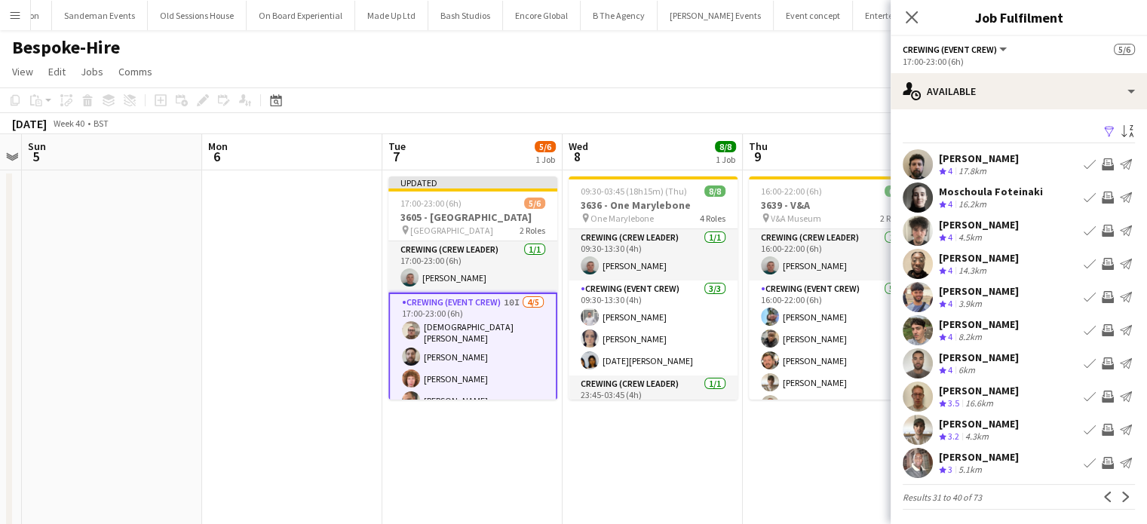
click at [1101, 164] on app-icon "Invite crew" at bounding box center [1107, 164] width 12 height 12
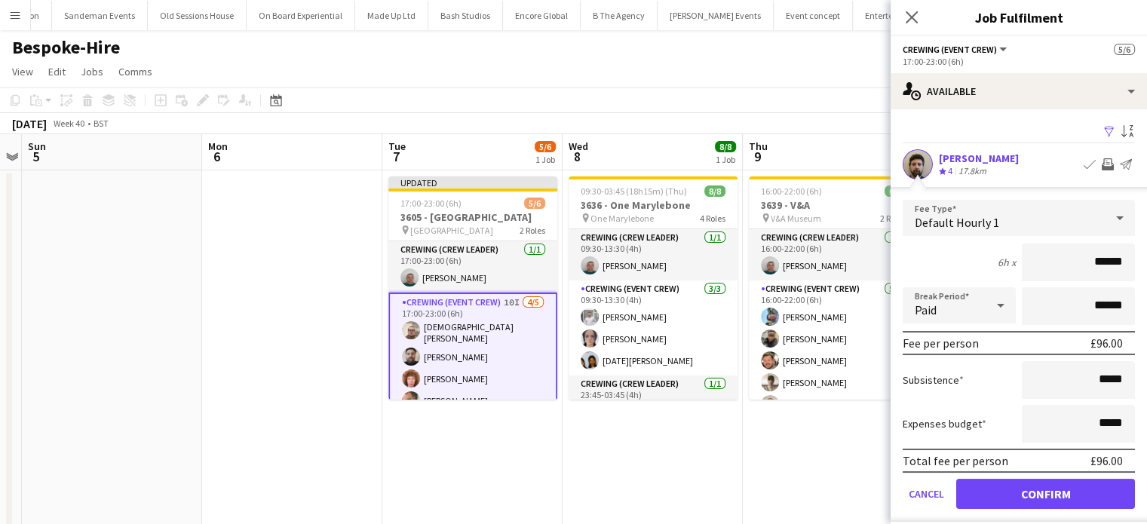
click button "Confirm" at bounding box center [1045, 494] width 179 height 30
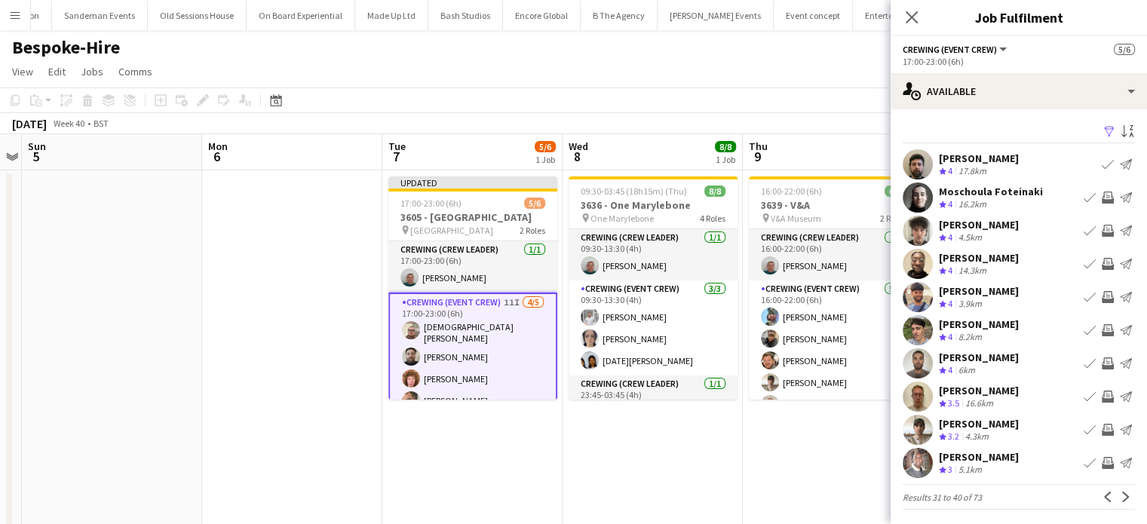
click at [1101, 292] on app-icon "Invite crew" at bounding box center [1107, 297] width 12 height 12
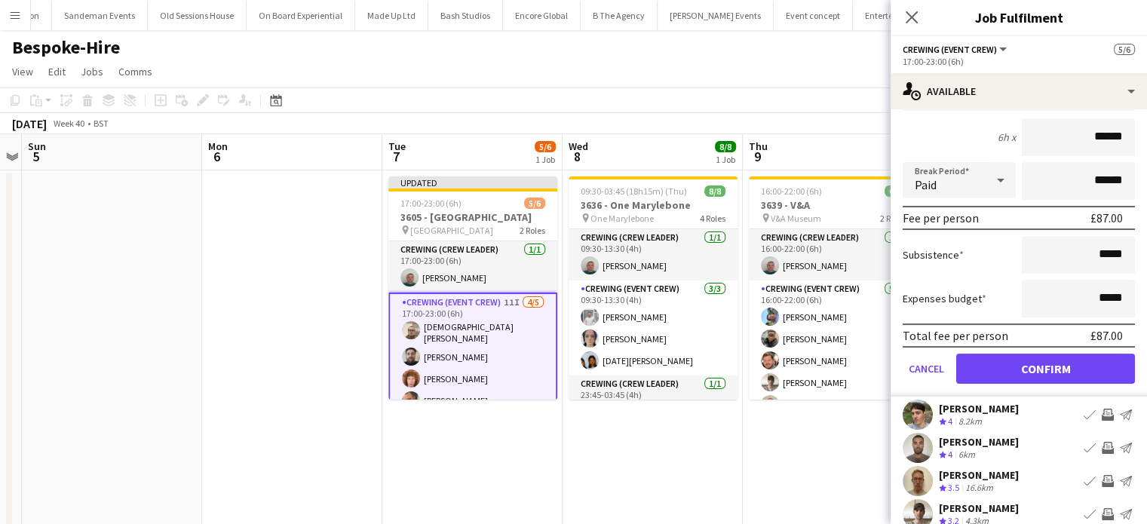
scroll to position [344, 0]
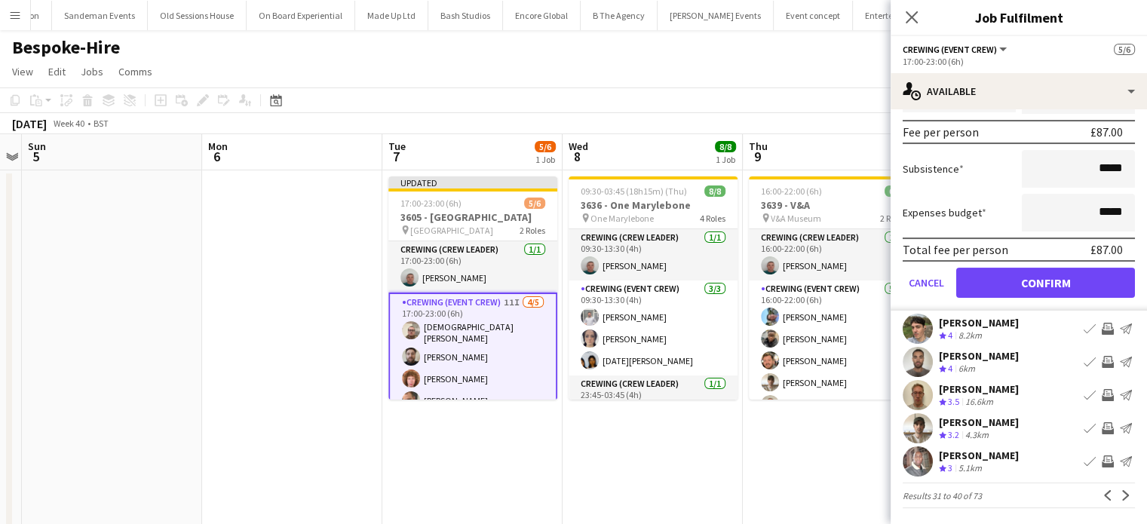
click at [1101, 363] on app-icon "Invite crew" at bounding box center [1107, 362] width 12 height 12
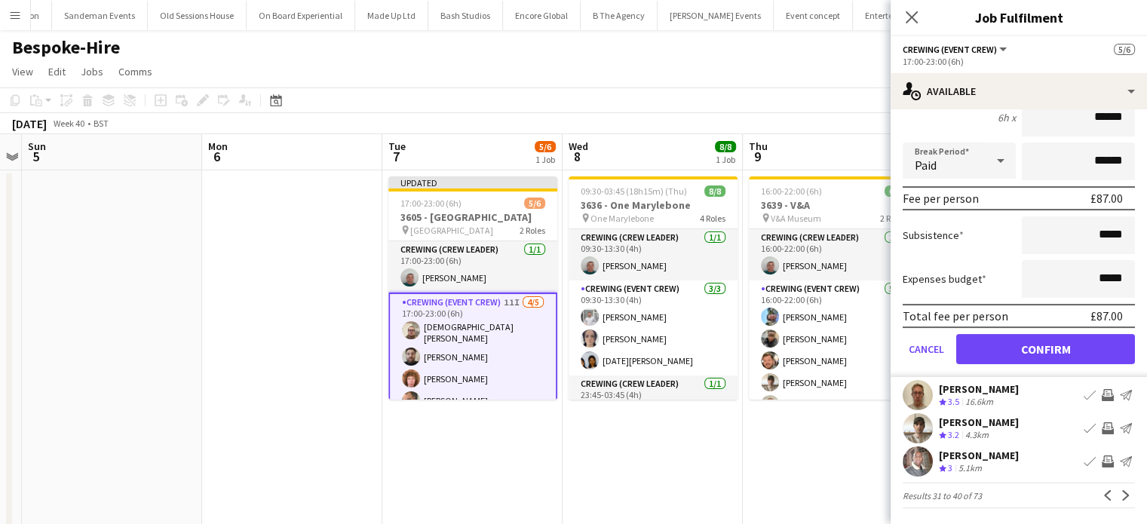
click button "Confirm" at bounding box center [1045, 349] width 179 height 30
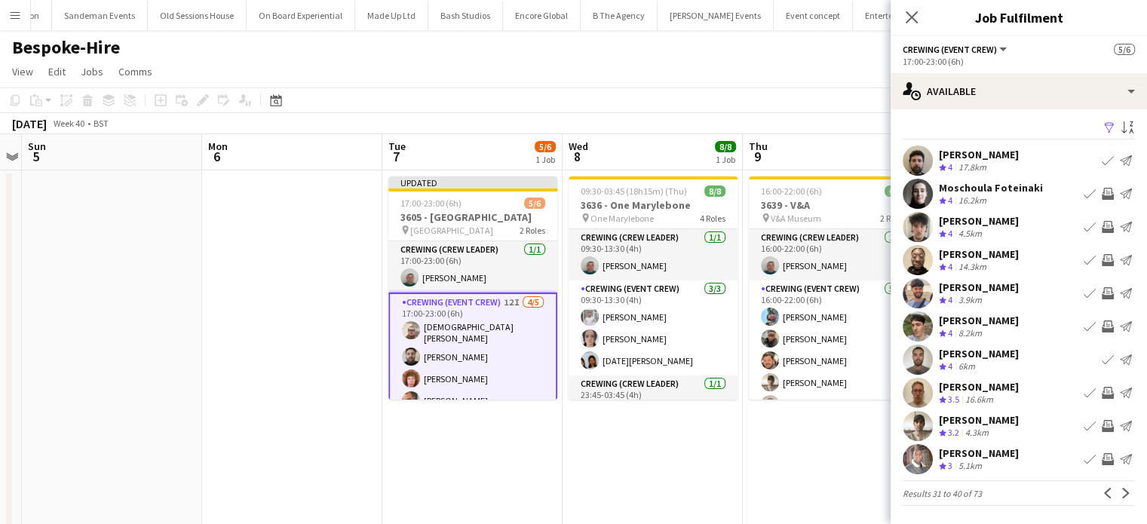
scroll to position [3, 0]
click at [1101, 427] on app-icon "Invite crew" at bounding box center [1107, 427] width 12 height 12
click at [1117, 501] on button "Next" at bounding box center [1126, 494] width 18 height 18
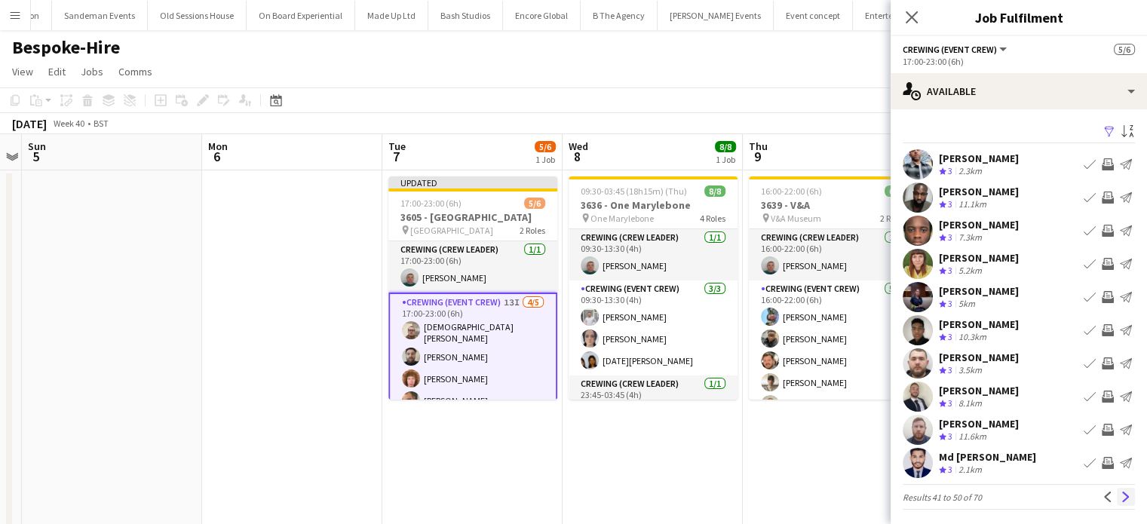
click at [1120, 494] on app-icon "Next" at bounding box center [1125, 497] width 11 height 11
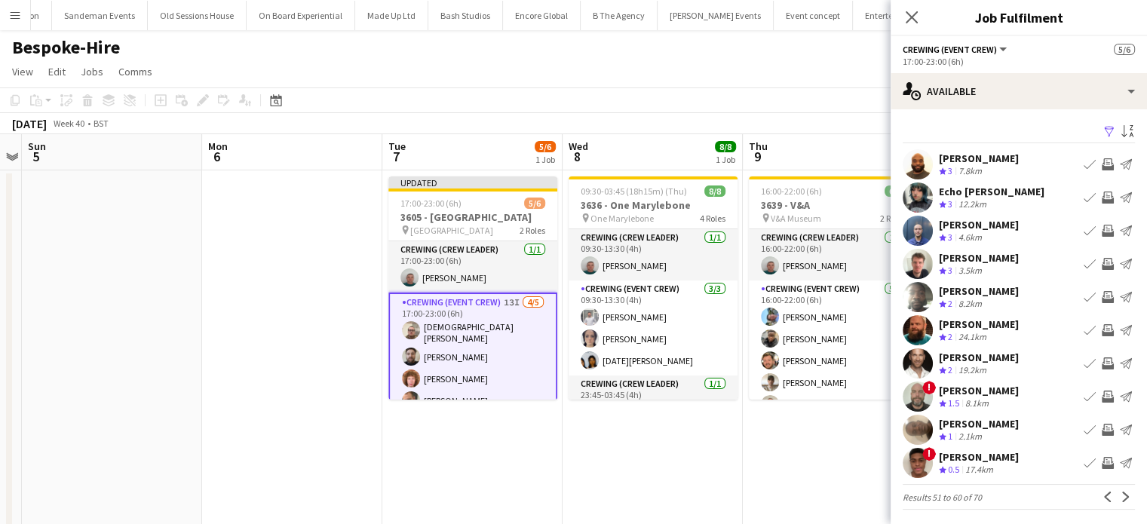
click at [1120, 494] on app-icon "Next" at bounding box center [1125, 497] width 11 height 11
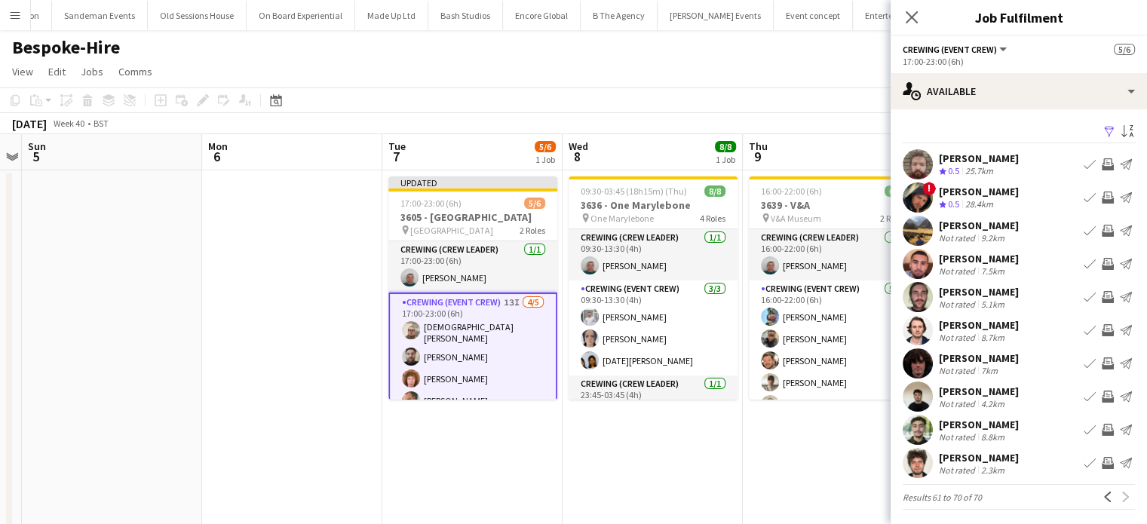
click at [766, 460] on app-date-cell "16:00-22:00 (6h) 6/6 3639 - V&A pin V&A Museum 2 Roles Crewing (Crew Leader) 1/…" at bounding box center [833, 362] width 180 height 385
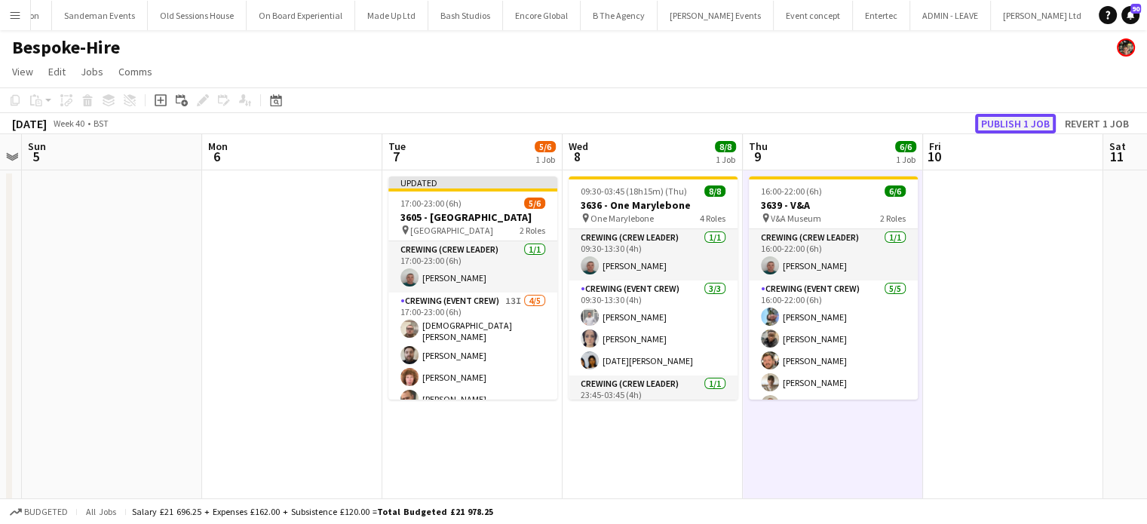
click at [1041, 131] on button "Publish 1 job" at bounding box center [1015, 124] width 81 height 20
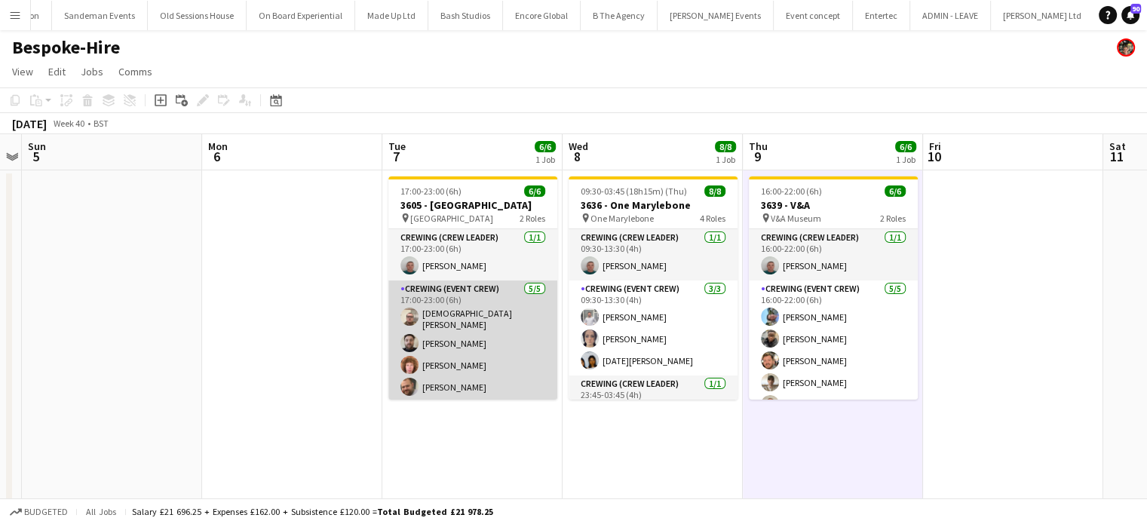
scroll to position [19, 0]
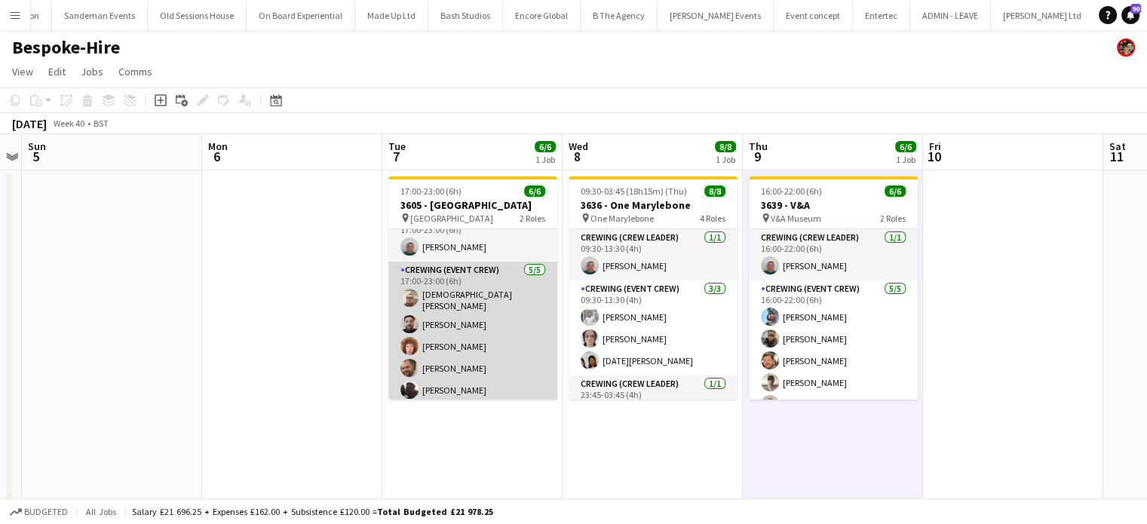
click at [469, 340] on app-card-role "Crewing (Event Crew) 5/5 17:00-23:00 (6h) Christian Skinner Sergey Dominguez Al…" at bounding box center [472, 333] width 169 height 143
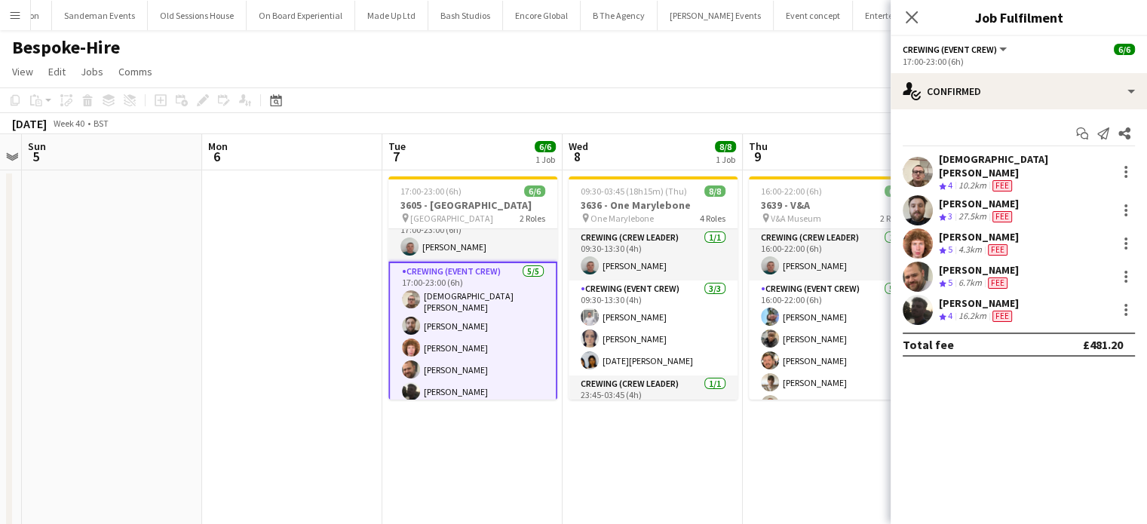
click at [1022, 244] on div "Alfie Dyer Crew rating 5 4.3km Fee" at bounding box center [1018, 243] width 256 height 30
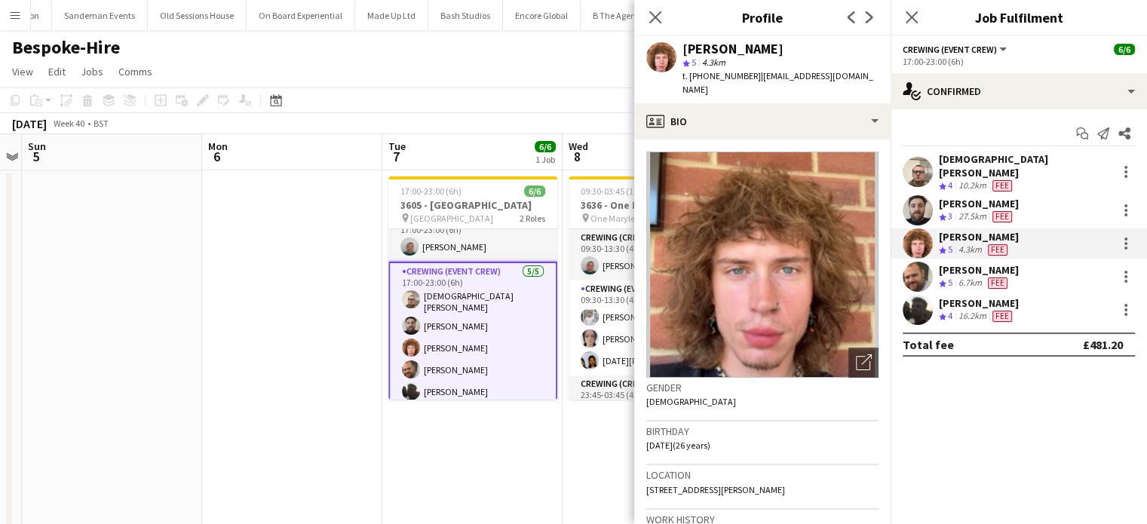
click at [1002, 160] on div "Christian Skinner" at bounding box center [1025, 165] width 172 height 27
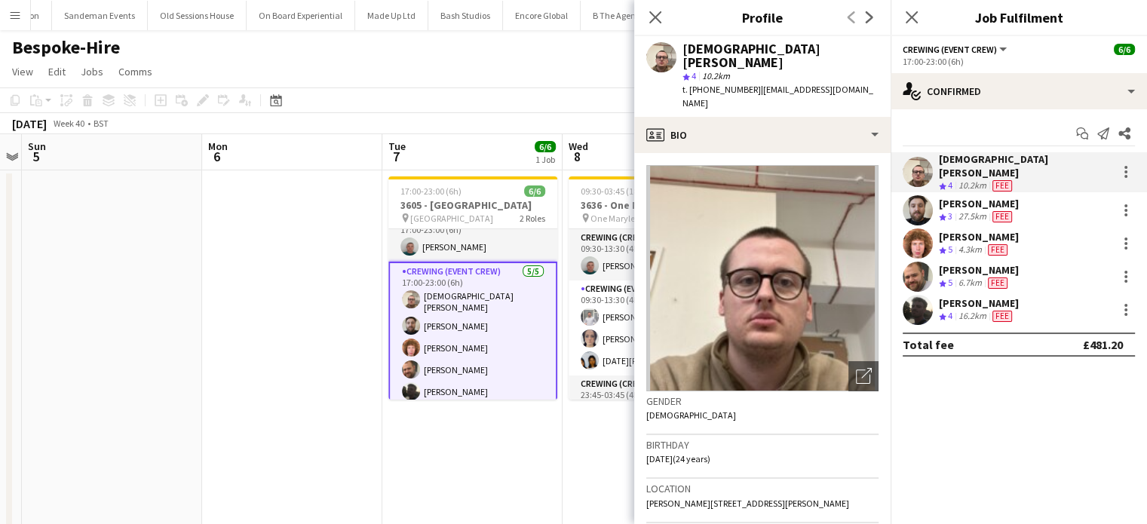
click at [742, 84] on span "t. +447549225241" at bounding box center [721, 89] width 78 height 11
drag, startPoint x: 748, startPoint y: 75, endPoint x: 688, endPoint y: 81, distance: 60.5
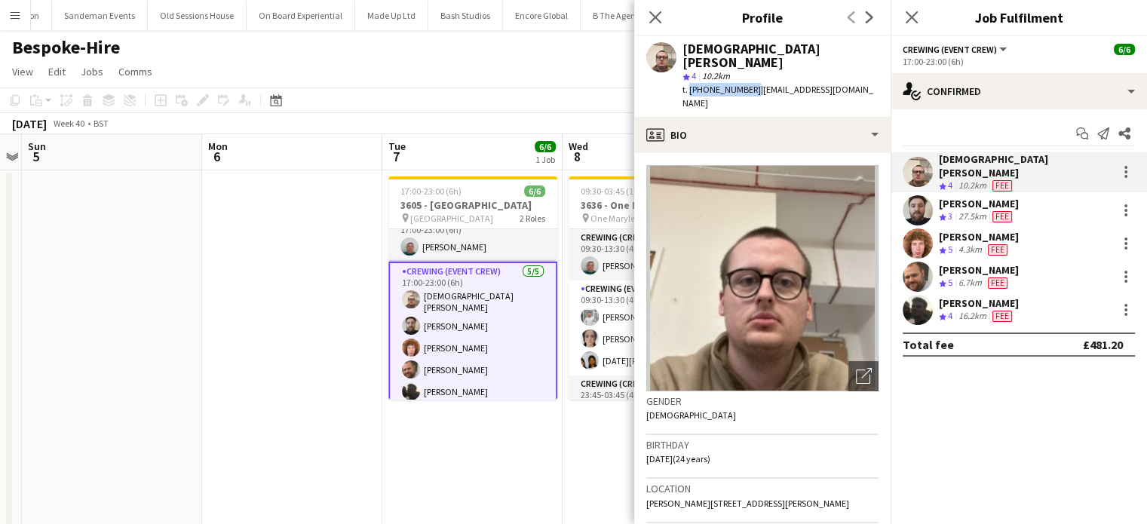
click at [688, 84] on span "t. +447549225241" at bounding box center [721, 89] width 78 height 11
copy span "+447549225241"
click at [974, 199] on div "Sergey Dominguez" at bounding box center [979, 204] width 80 height 14
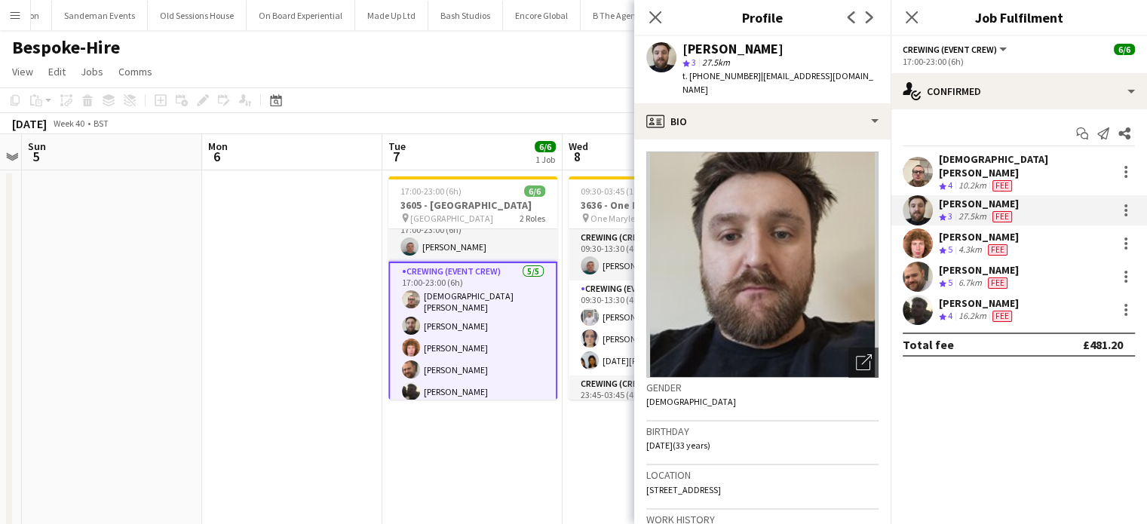
copy span "+4407710251150"
drag, startPoint x: 751, startPoint y: 78, endPoint x: 690, endPoint y: 78, distance: 61.1
click at [690, 78] on span "t. +4407710251150" at bounding box center [721, 75] width 78 height 11
click at [998, 244] on span "Fee" at bounding box center [998, 249] width 20 height 11
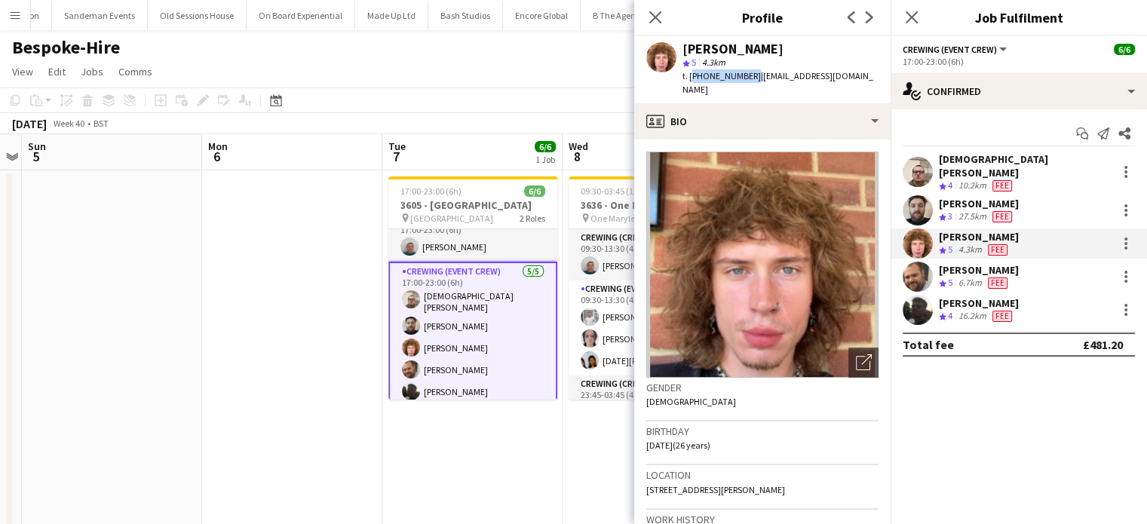
drag, startPoint x: 748, startPoint y: 77, endPoint x: 690, endPoint y: 84, distance: 58.4
click at [690, 84] on div "Alfie Dyer star 5 4.3km t. +447856772665 | dalfieusa@gmail.com" at bounding box center [762, 69] width 256 height 67
copy span "+447856772665"
click at [997, 263] on div "Ben Turner" at bounding box center [979, 270] width 80 height 14
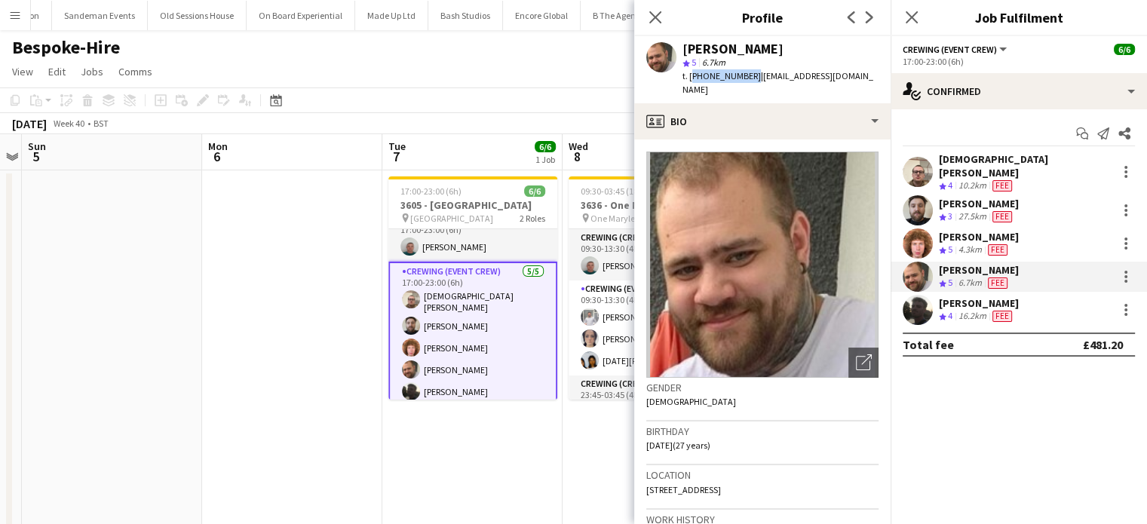
copy span "+447907802000"
drag, startPoint x: 747, startPoint y: 75, endPoint x: 690, endPoint y: 83, distance: 57.9
click at [690, 83] on div "t. +447907802000 | benpaulturner0@gmail.com" at bounding box center [780, 82] width 196 height 27
click at [976, 298] on div "Louie Applin" at bounding box center [979, 303] width 80 height 14
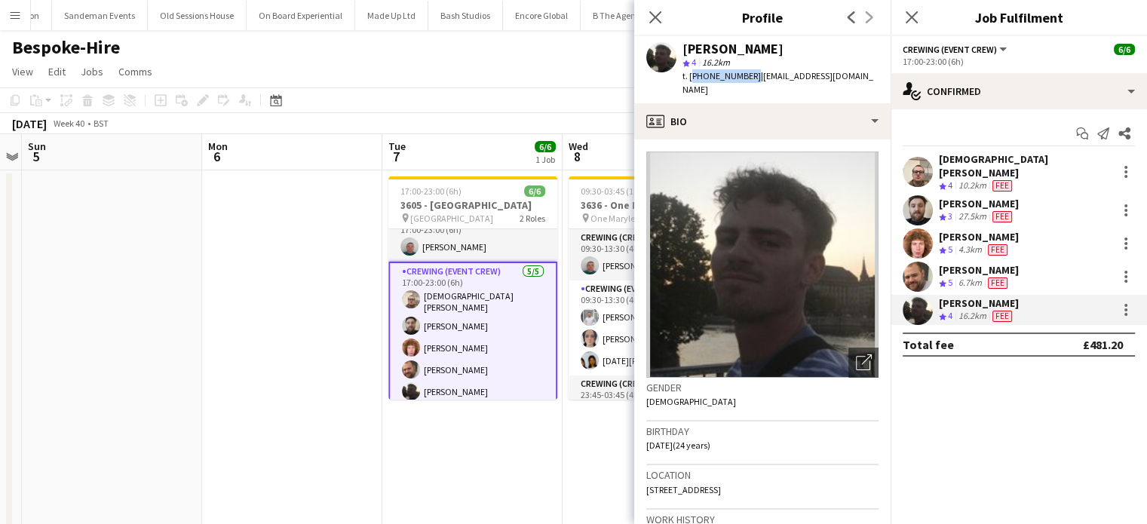
drag, startPoint x: 746, startPoint y: 78, endPoint x: 688, endPoint y: 83, distance: 59.0
click at [688, 83] on div "t. +447535271089 | louieapplin@outlook.com" at bounding box center [780, 82] width 196 height 27
copy span "+447535271089"
click at [290, 327] on app-date-cell at bounding box center [292, 362] width 180 height 385
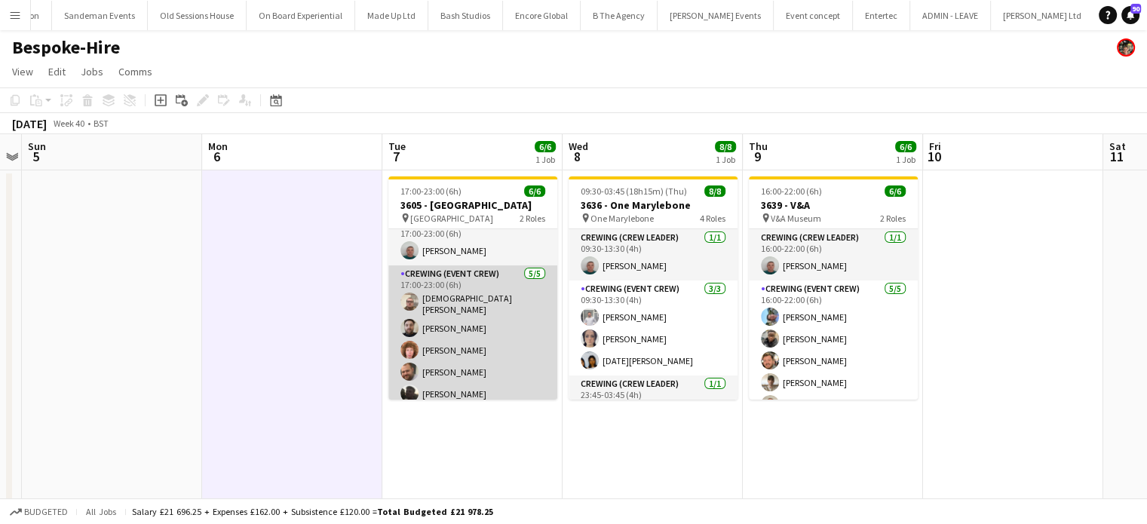
scroll to position [0, 0]
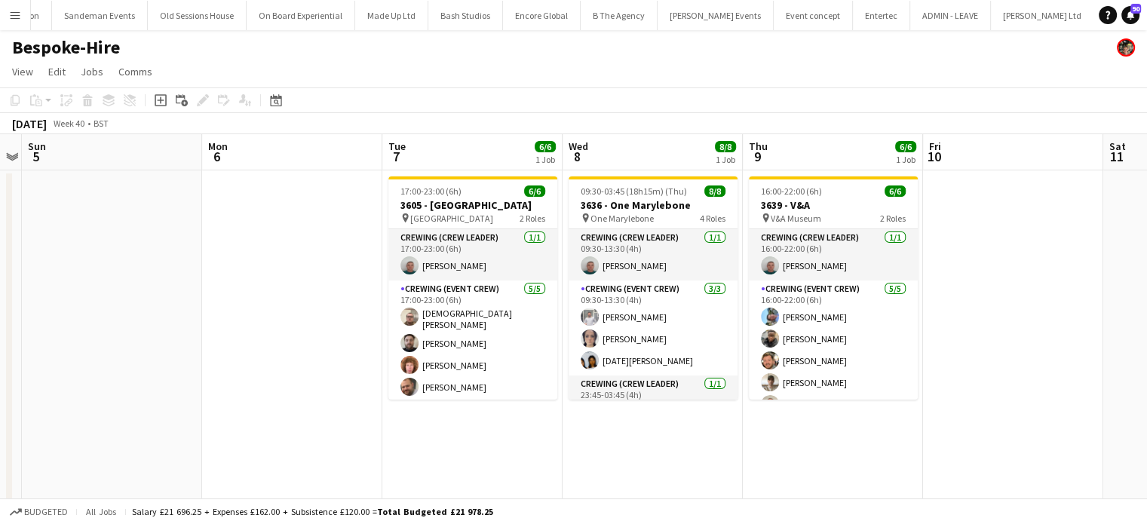
click at [584, 498] on div "Budgeted All jobs Salary £21 696.25 + Expenses £162.00 + Subsistence £120.00 = …" at bounding box center [573, 511] width 1147 height 26
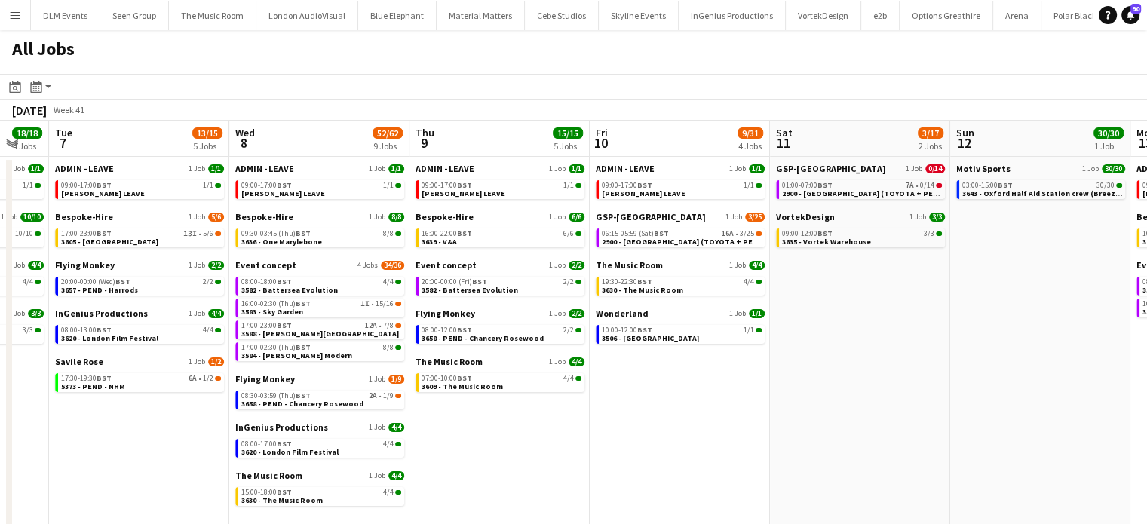
scroll to position [0, 682]
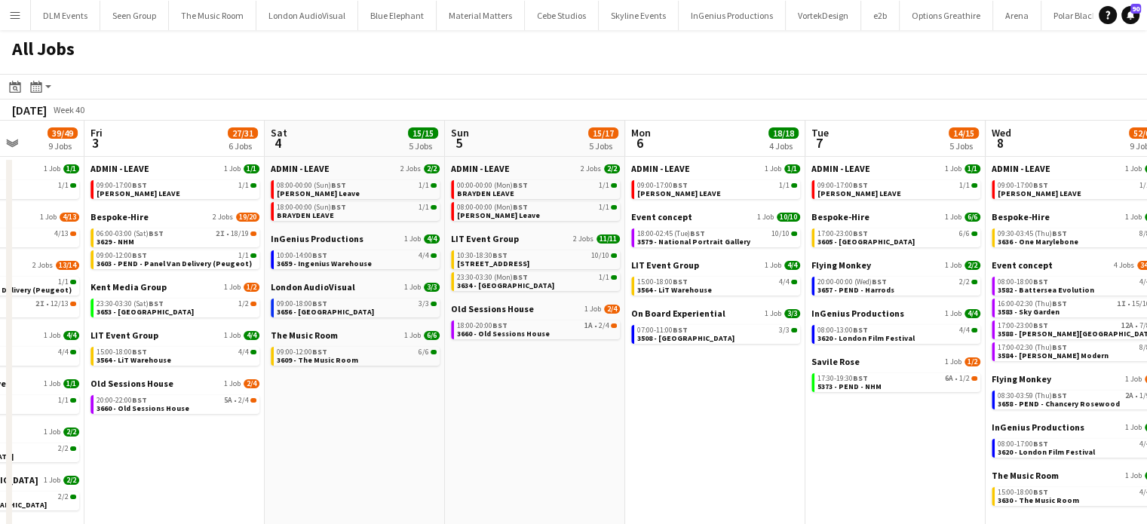
scroll to position [0, 543]
